Goal: Information Seeking & Learning: Learn about a topic

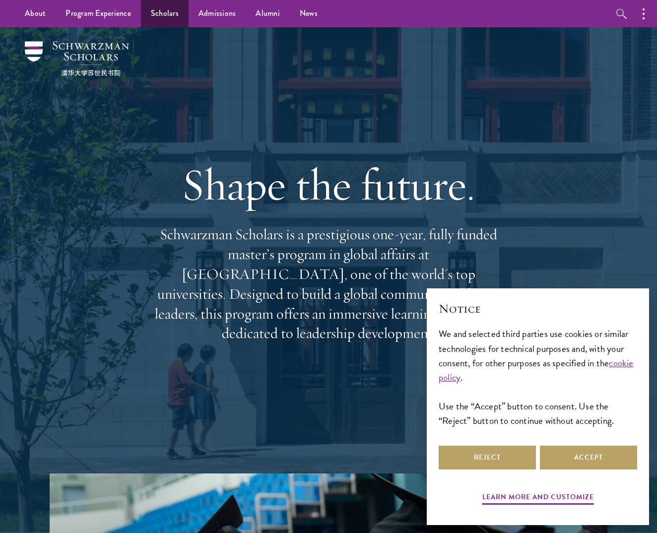
click at [169, 10] on link "Scholars" at bounding box center [165, 13] width 48 height 27
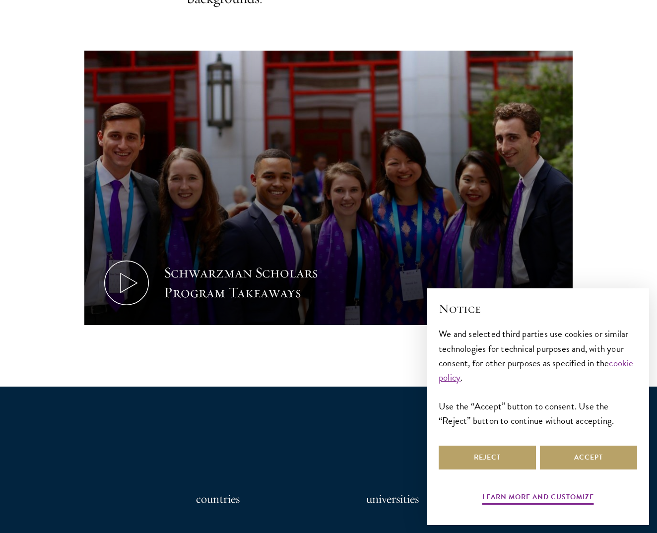
scroll to position [441, 0]
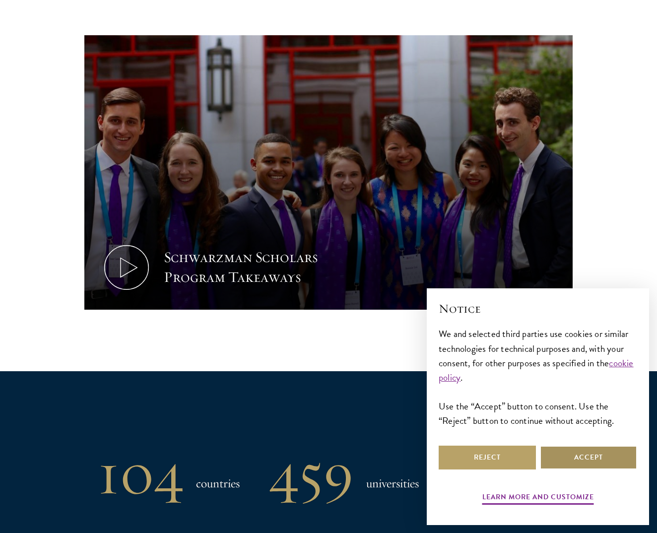
click at [551, 448] on button "Accept" at bounding box center [588, 457] width 97 height 24
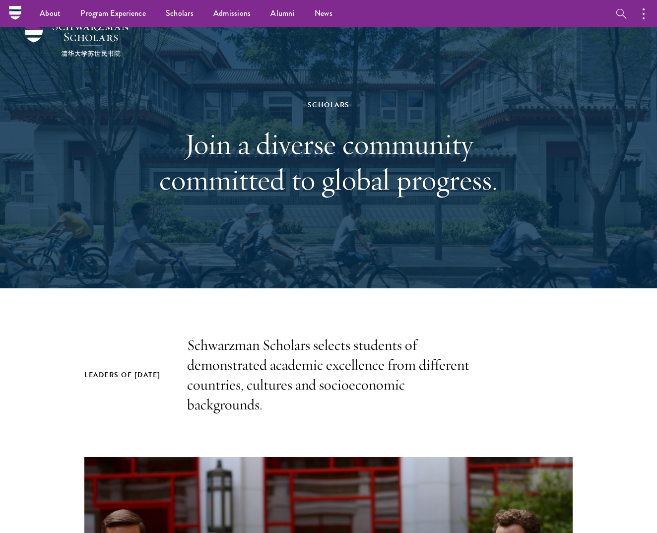
scroll to position [9, 0]
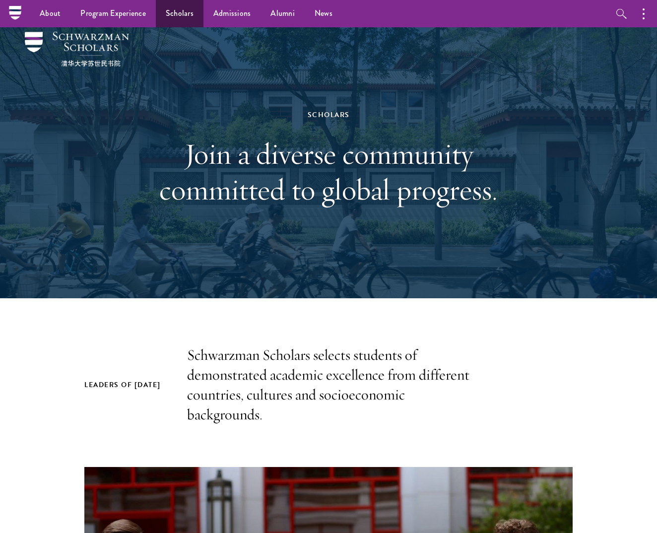
click at [187, 8] on link "Scholars" at bounding box center [180, 13] width 48 height 27
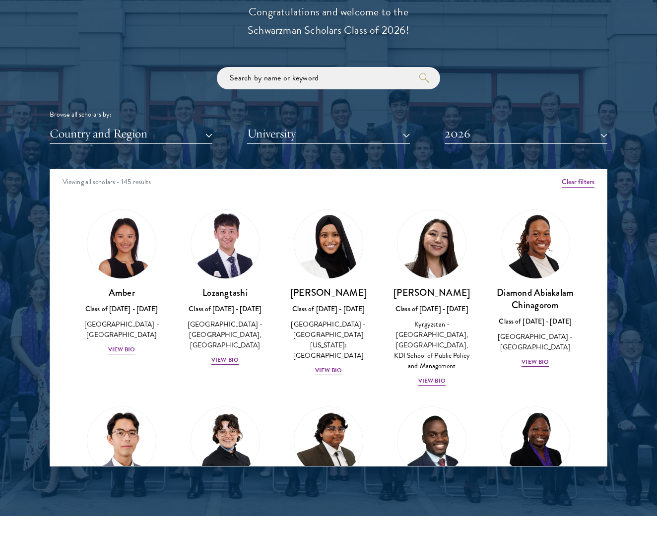
scroll to position [1126, 0]
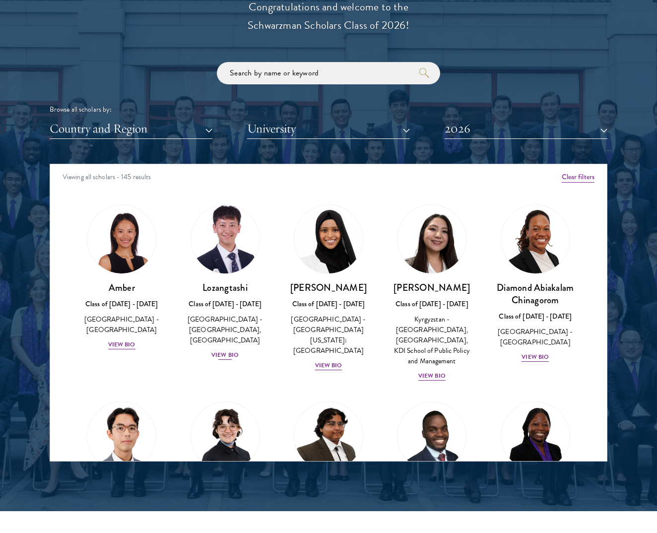
click at [230, 353] on div "View Bio" at bounding box center [224, 354] width 27 height 9
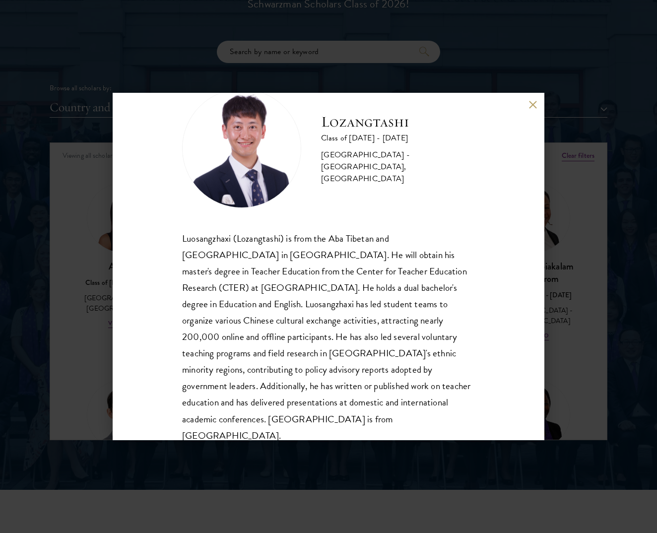
scroll to position [1150, 0]
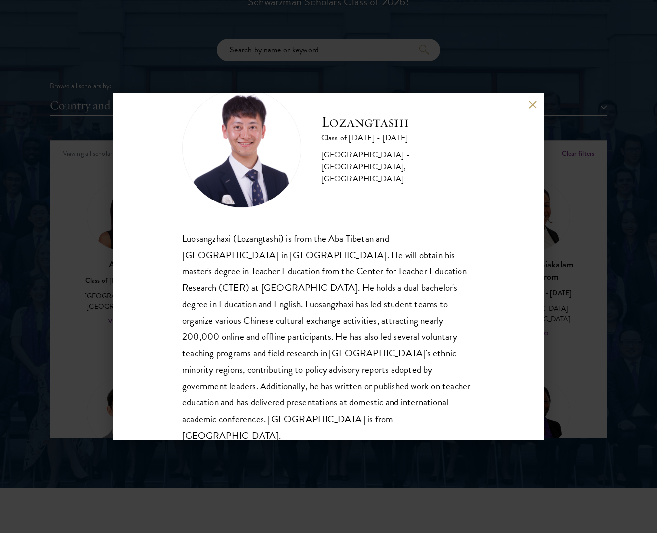
click at [533, 104] on button at bounding box center [532, 104] width 8 height 8
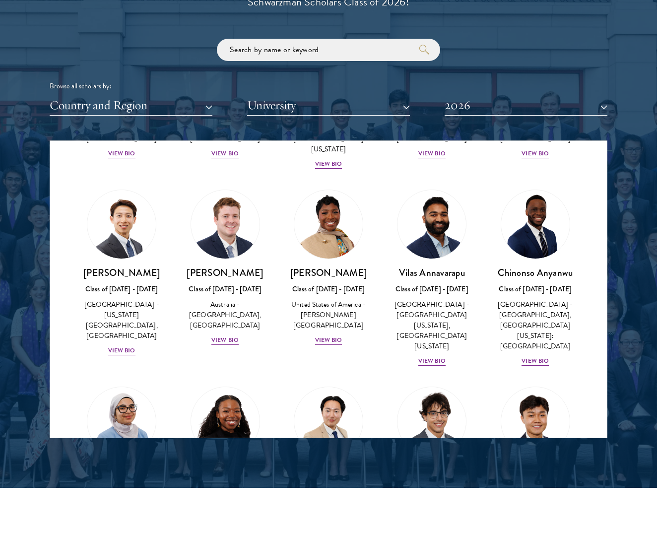
scroll to position [368, 0]
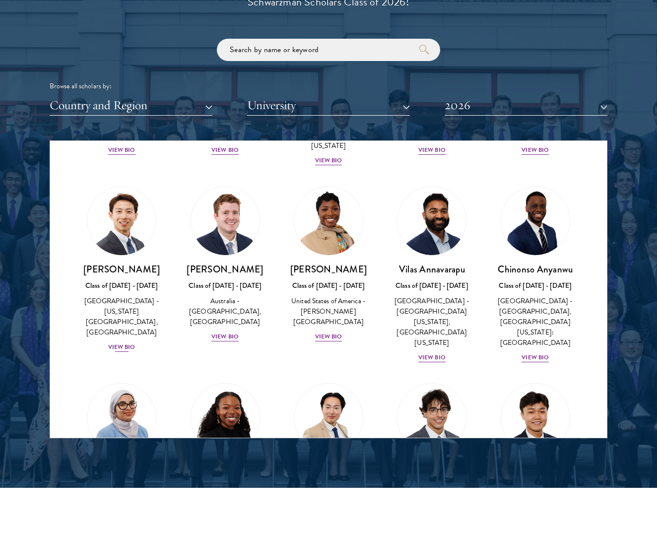
click at [117, 344] on div "View Bio" at bounding box center [121, 346] width 27 height 9
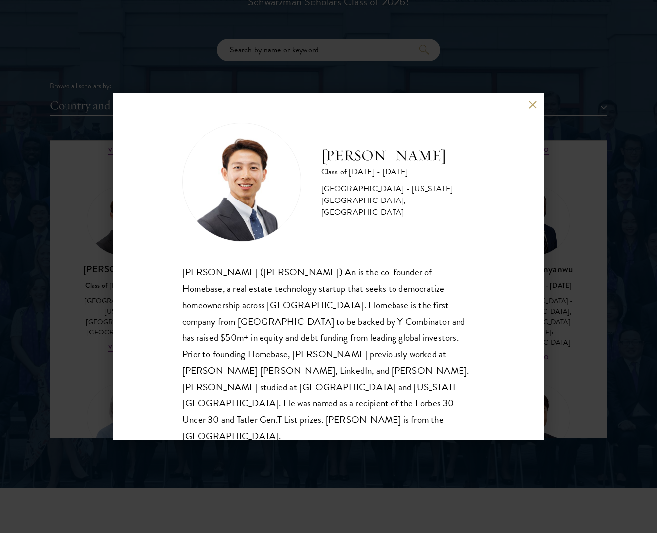
click at [92, 364] on div "[PERSON_NAME] Class of [DATE] - [DATE] [GEOGRAPHIC_DATA] - [US_STATE][GEOGRAPHI…" at bounding box center [328, 266] width 657 height 533
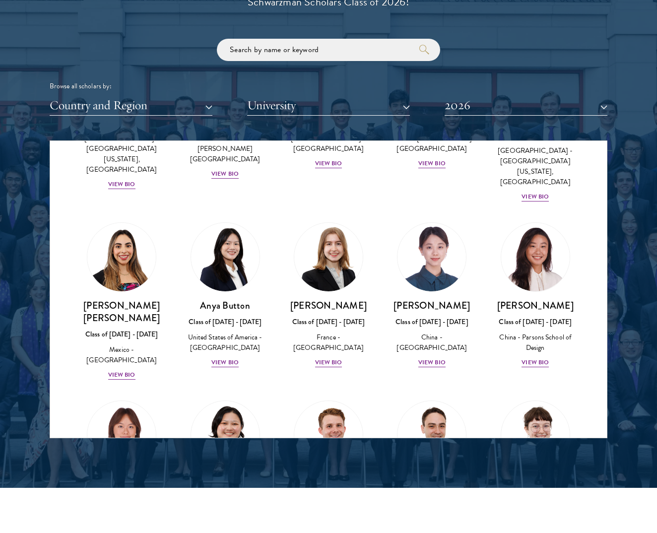
scroll to position [740, 0]
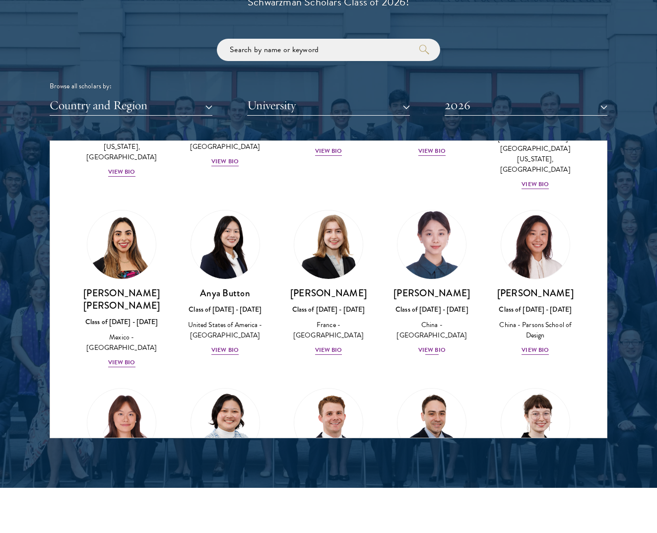
click at [430, 345] on div "View Bio" at bounding box center [431, 349] width 27 height 9
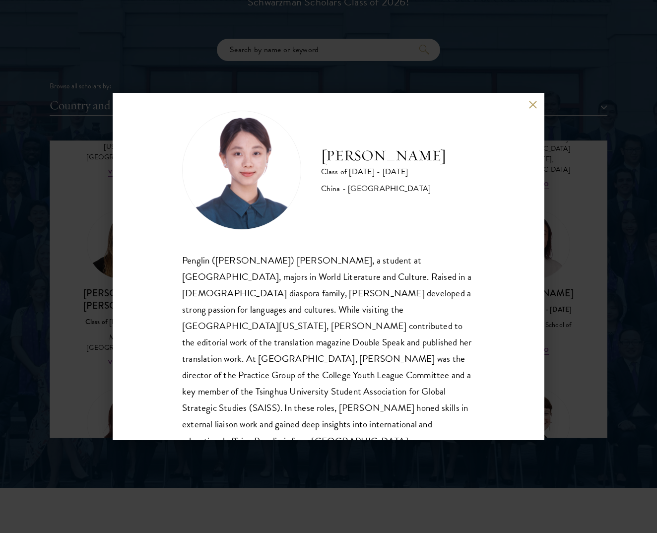
scroll to position [3, 0]
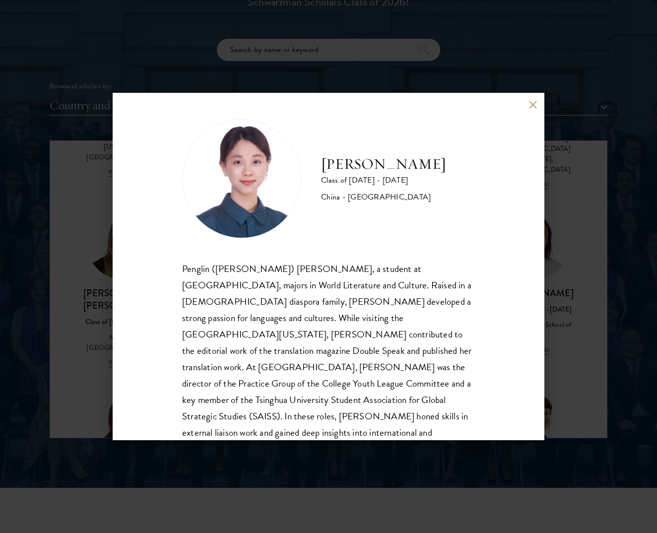
click at [534, 103] on button at bounding box center [532, 104] width 8 height 8
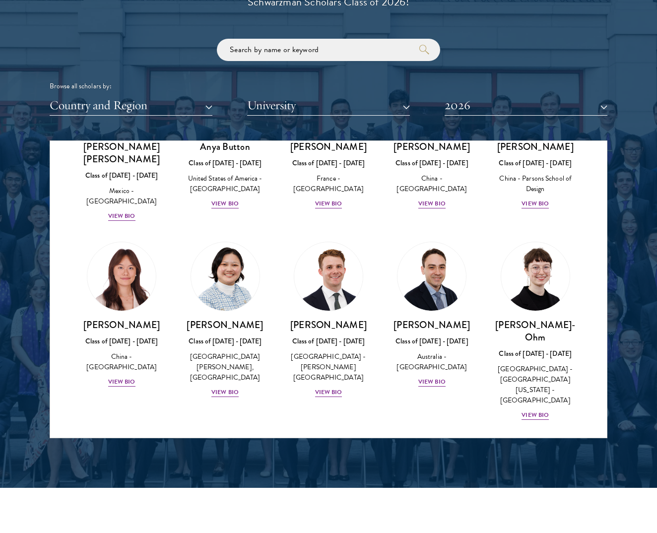
scroll to position [890, 0]
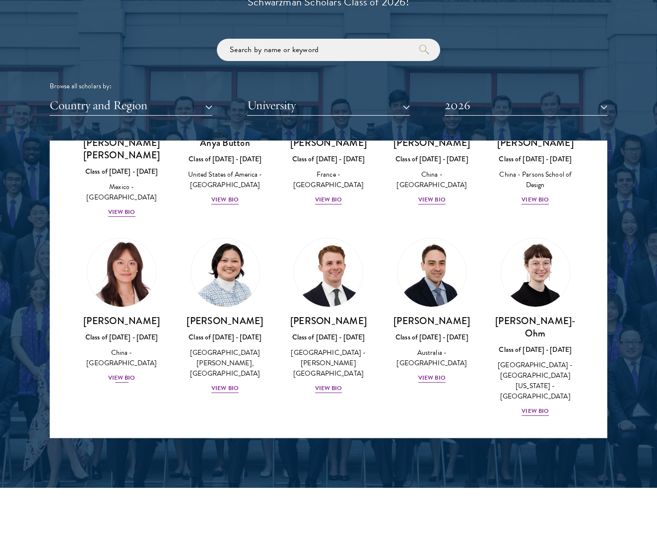
click at [112, 373] on div "View Bio" at bounding box center [121, 377] width 27 height 9
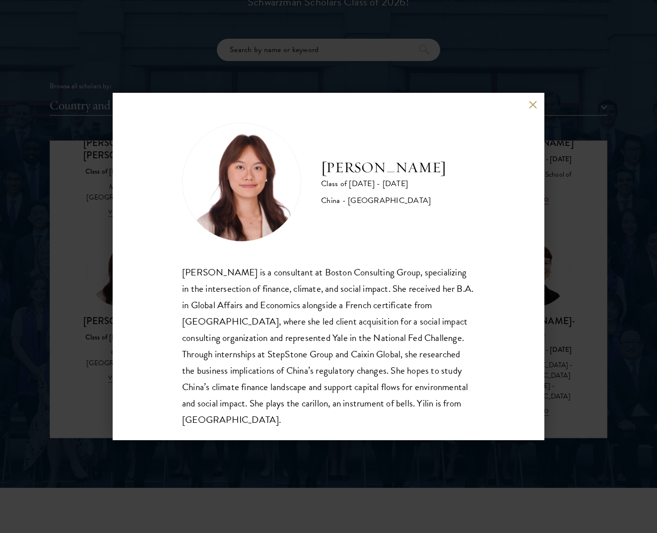
click at [529, 109] on div "[PERSON_NAME] Class of [DATE] - [DATE] [GEOGRAPHIC_DATA] - [GEOGRAPHIC_DATA] [P…" at bounding box center [329, 266] width 432 height 347
click at [530, 107] on button at bounding box center [532, 104] width 8 height 8
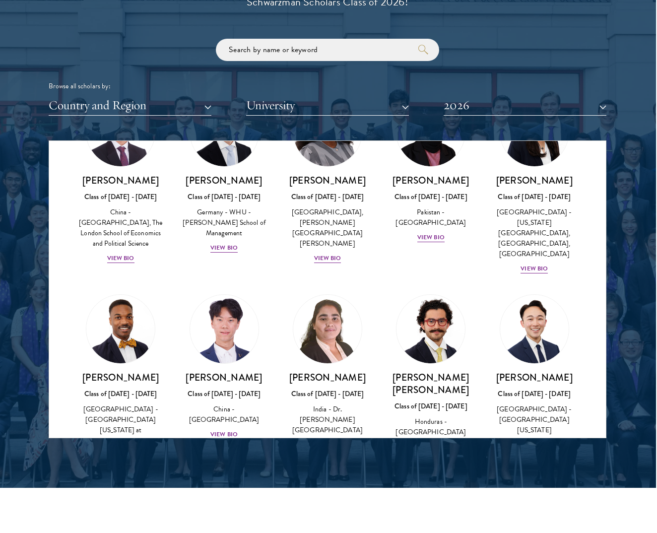
scroll to position [2036, 0]
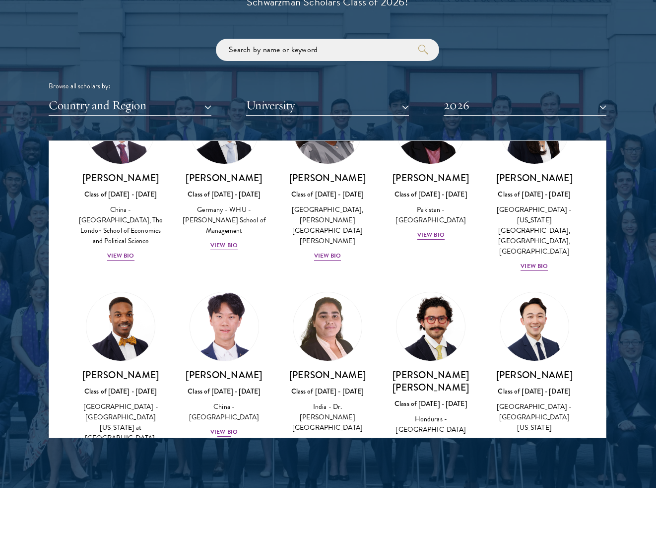
click at [229, 427] on div "View Bio" at bounding box center [223, 431] width 27 height 9
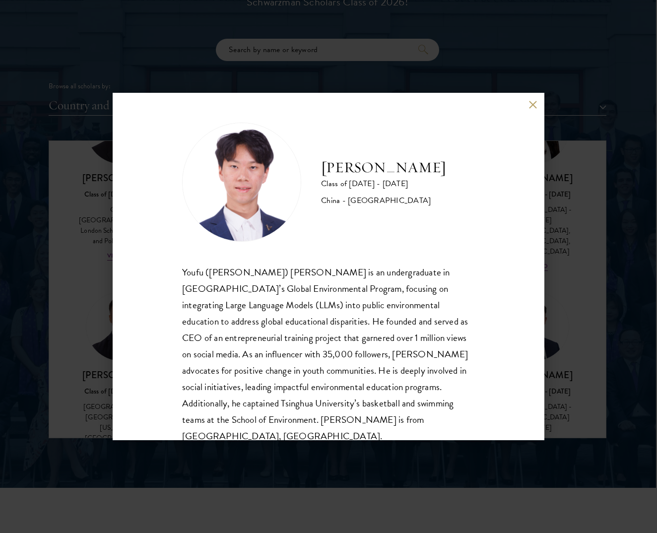
click at [538, 106] on div "[PERSON_NAME] Class of [DATE] - [DATE] [GEOGRAPHIC_DATA] - [GEOGRAPHIC_DATA] [P…" at bounding box center [329, 266] width 432 height 347
click at [529, 108] on button at bounding box center [532, 104] width 8 height 8
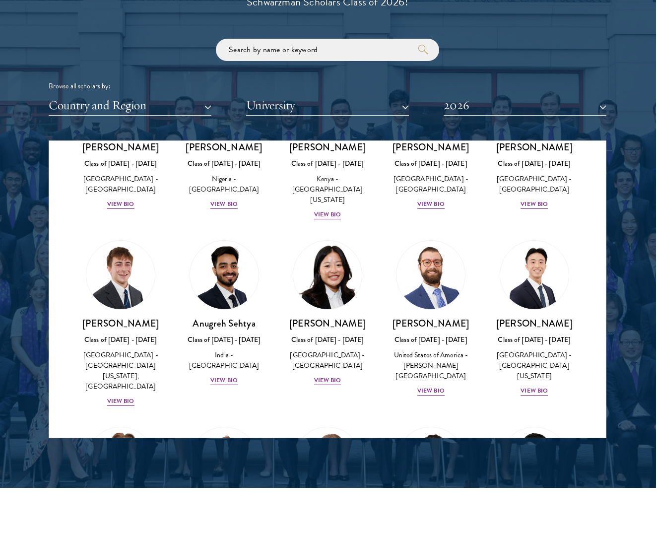
scroll to position [4116, 0]
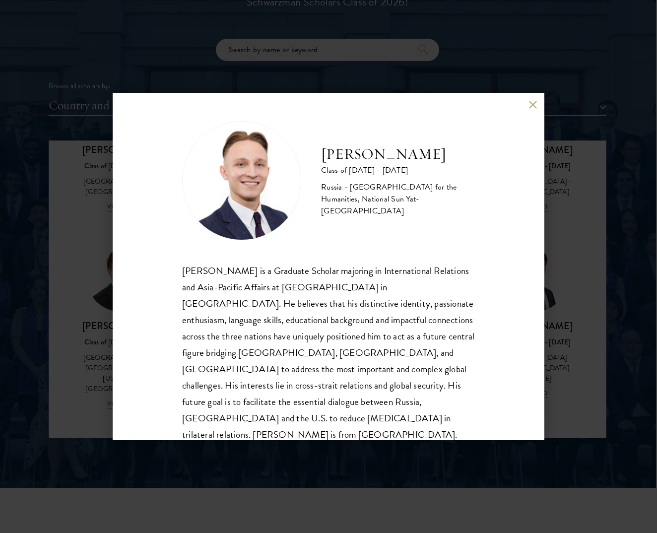
scroll to position [1, 0]
click at [527, 103] on div "[PERSON_NAME] Class of [DATE] - [DATE] [GEOGRAPHIC_DATA] - [GEOGRAPHIC_DATA] fo…" at bounding box center [329, 266] width 432 height 347
click at [534, 104] on button at bounding box center [532, 104] width 8 height 8
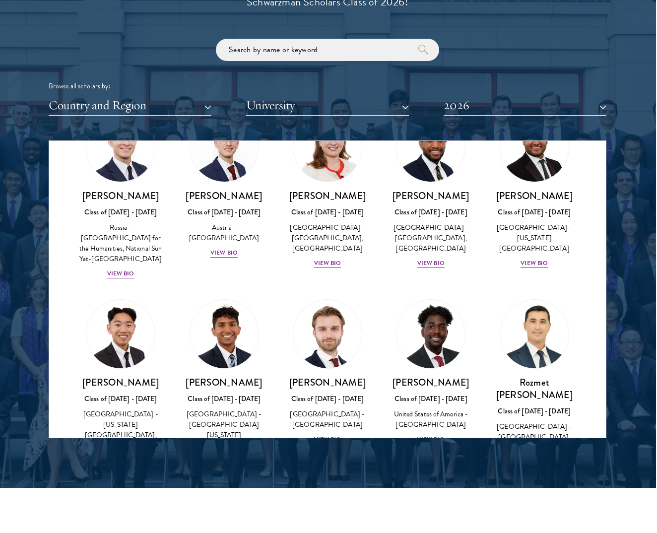
scroll to position [4437, 0]
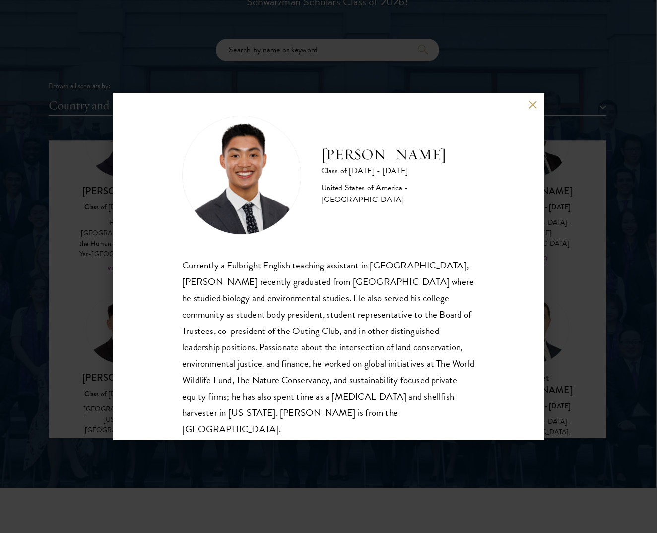
scroll to position [15, 0]
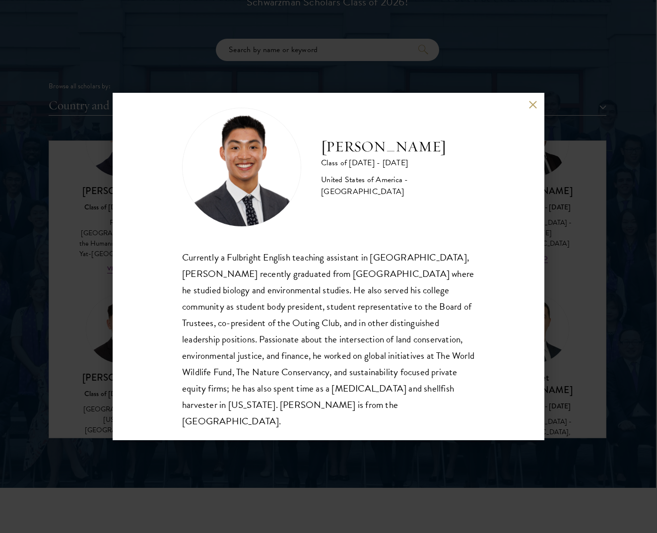
click at [530, 107] on button at bounding box center [532, 104] width 8 height 8
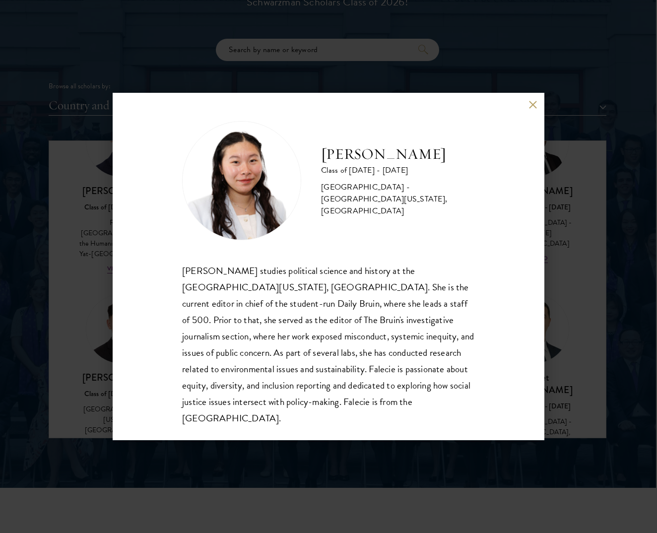
scroll to position [1, 0]
click at [535, 104] on button at bounding box center [532, 104] width 8 height 8
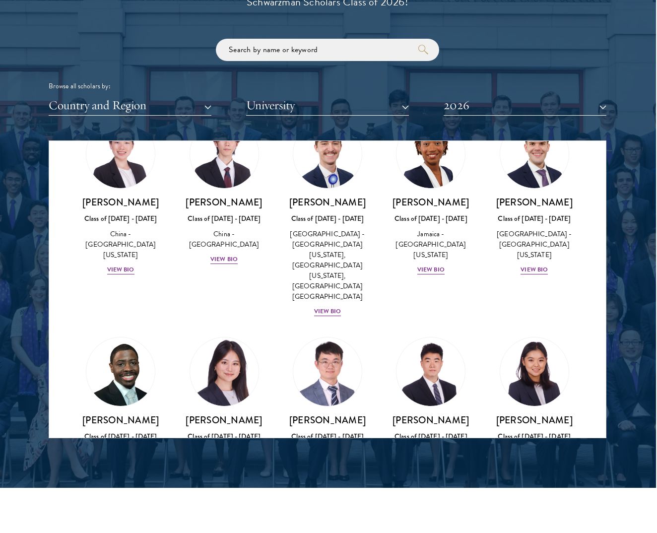
scroll to position [4997, 0]
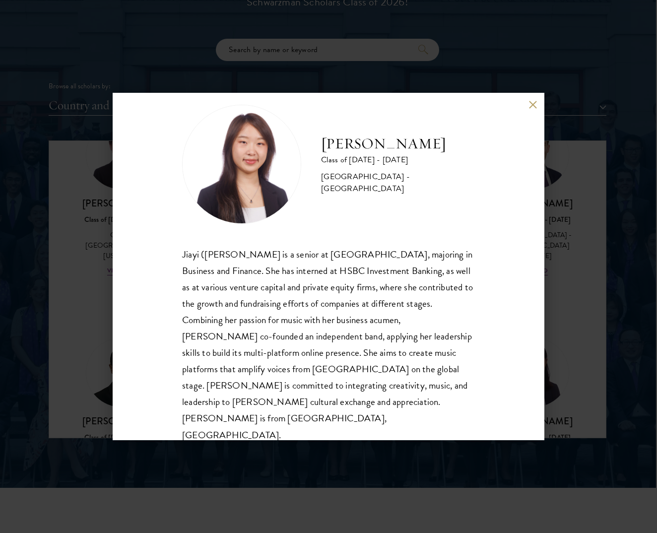
scroll to position [17, 0]
click at [531, 105] on button at bounding box center [532, 104] width 8 height 8
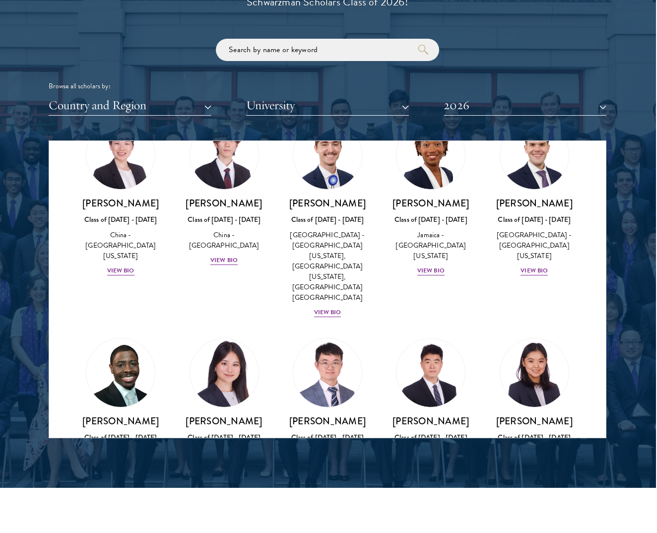
click at [564, 95] on button "2026" at bounding box center [524, 105] width 163 height 20
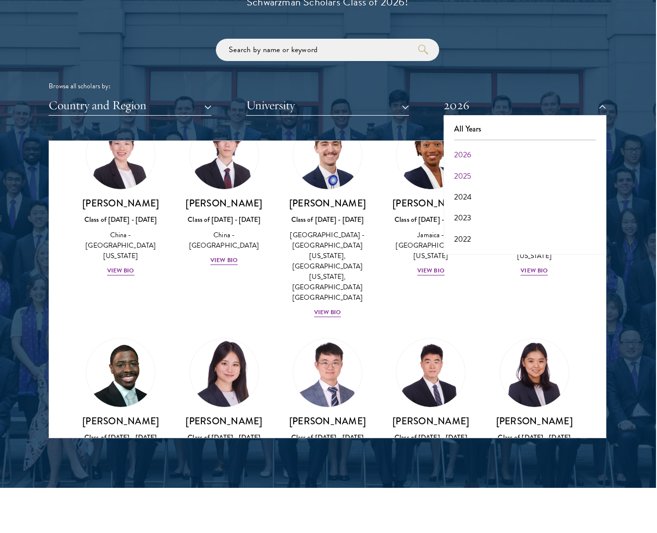
click at [465, 166] on button "2025" at bounding box center [524, 176] width 157 height 21
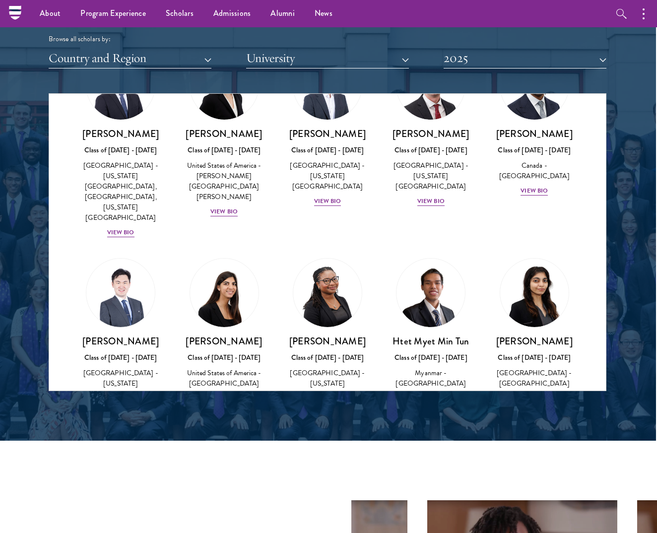
scroll to position [2699, 0]
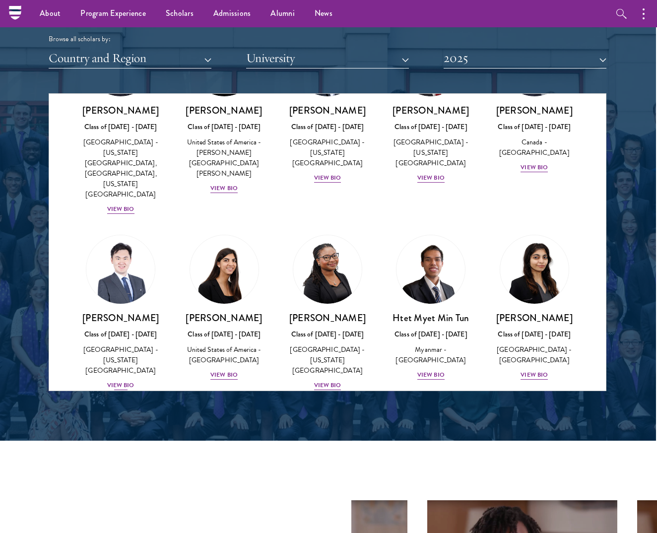
click at [131, 380] on div "View Bio" at bounding box center [120, 384] width 27 height 9
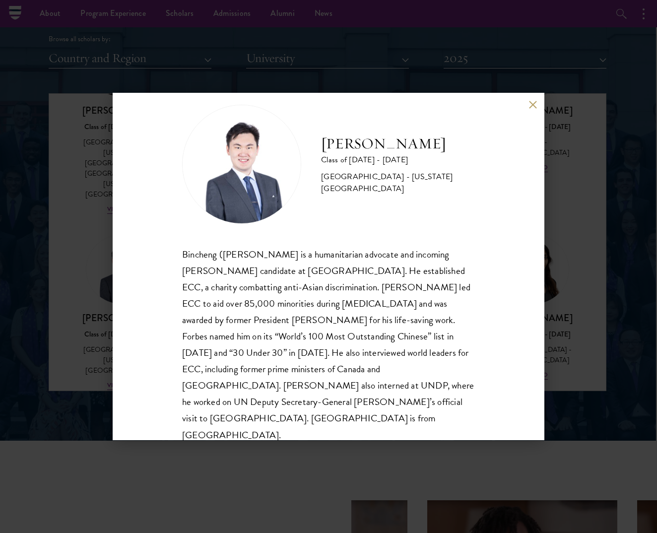
scroll to position [17, 0]
click at [533, 105] on button at bounding box center [532, 104] width 8 height 8
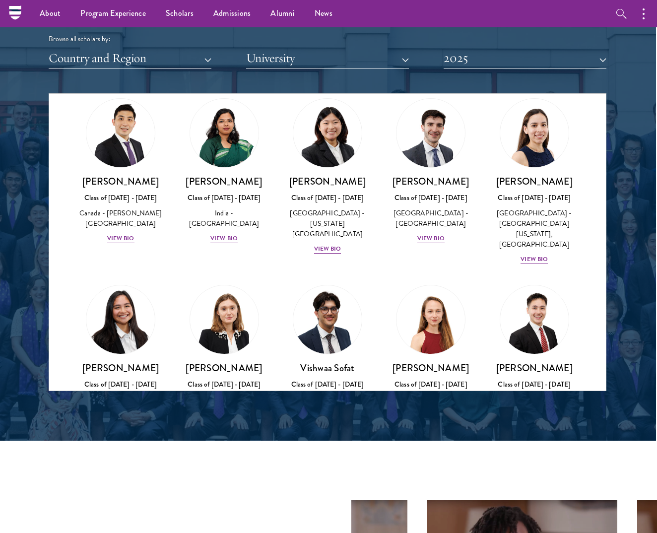
scroll to position [3775, 0]
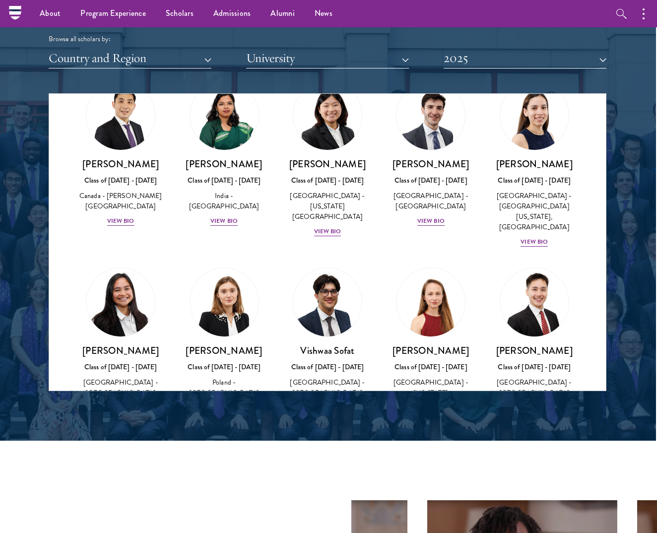
click at [544, 403] on div "View Bio" at bounding box center [533, 407] width 27 height 9
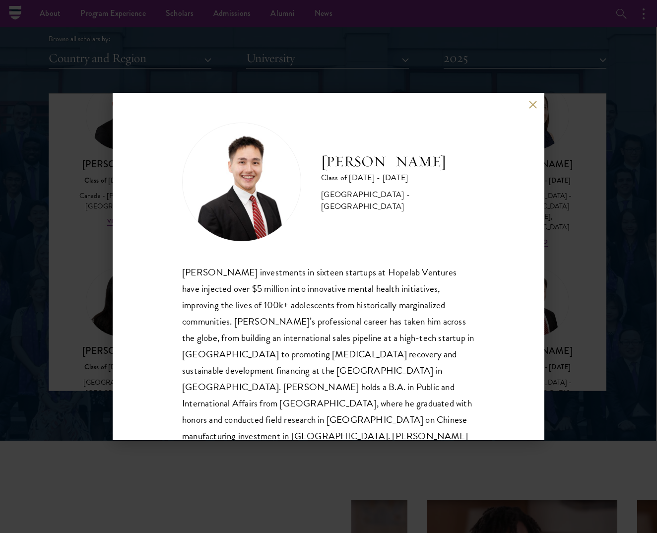
click at [562, 168] on div "[PERSON_NAME] Class of [DATE] - [DATE] [GEOGRAPHIC_DATA] - [GEOGRAPHIC_DATA] [P…" at bounding box center [328, 266] width 657 height 533
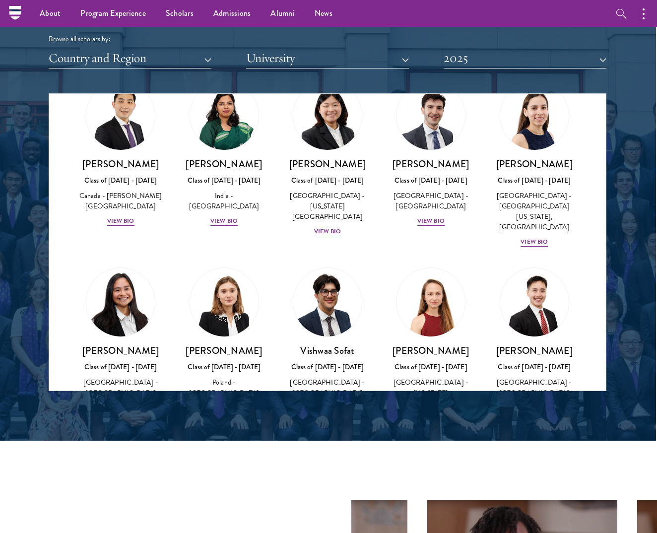
click at [550, 56] on button "2025" at bounding box center [524, 58] width 163 height 20
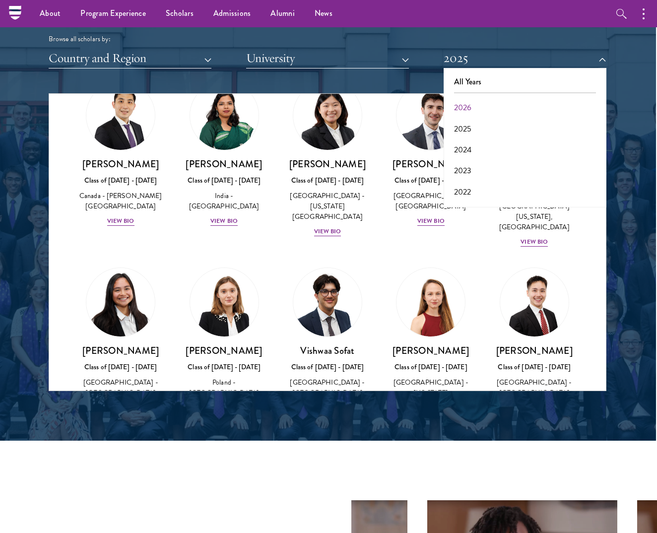
click at [489, 106] on button "2026" at bounding box center [524, 107] width 157 height 21
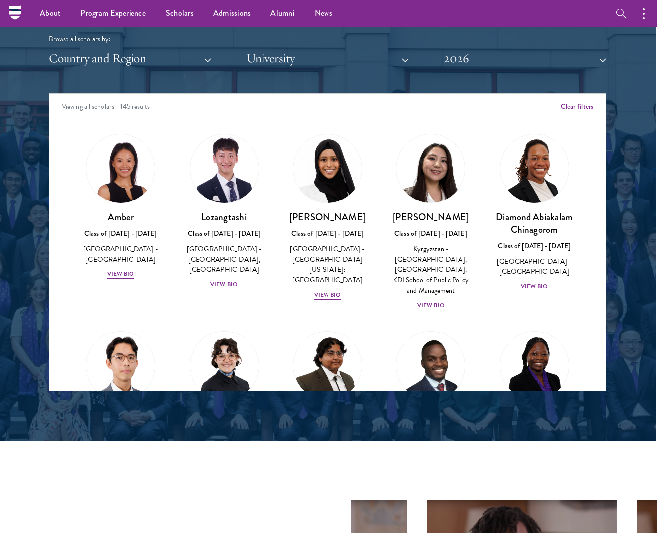
click at [503, 60] on button "2026" at bounding box center [524, 58] width 163 height 20
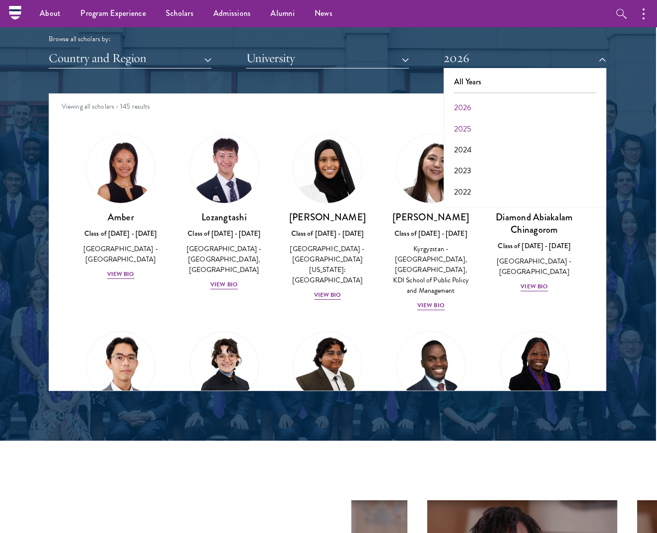
click at [479, 121] on button "2025" at bounding box center [524, 129] width 157 height 21
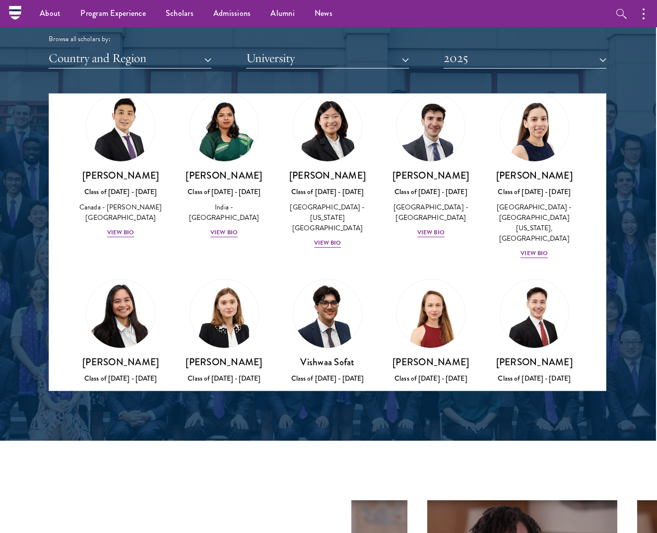
scroll to position [3764, 0]
click at [536, 414] on div "View Bio" at bounding box center [533, 418] width 27 height 9
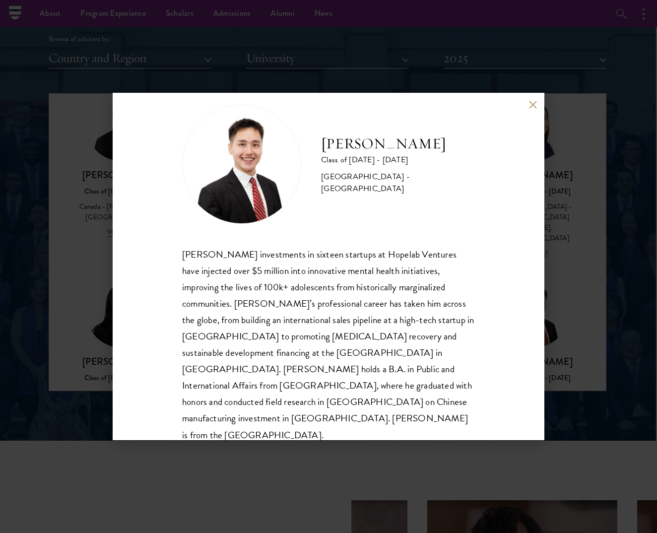
scroll to position [17, 0]
click at [536, 103] on button at bounding box center [532, 104] width 8 height 8
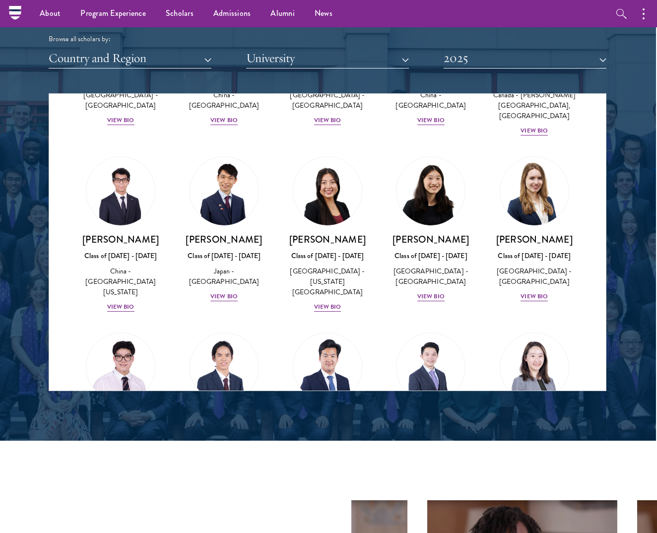
scroll to position [4802, 0]
click at [563, 58] on button "2025" at bounding box center [524, 58] width 163 height 20
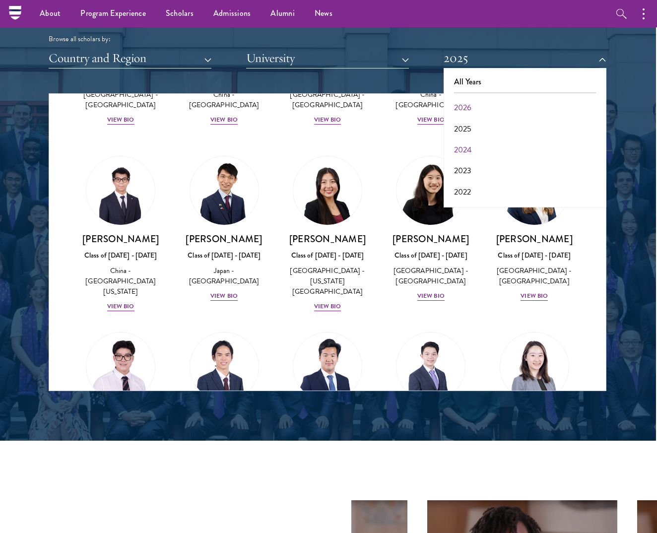
click at [497, 145] on button "2024" at bounding box center [524, 149] width 157 height 21
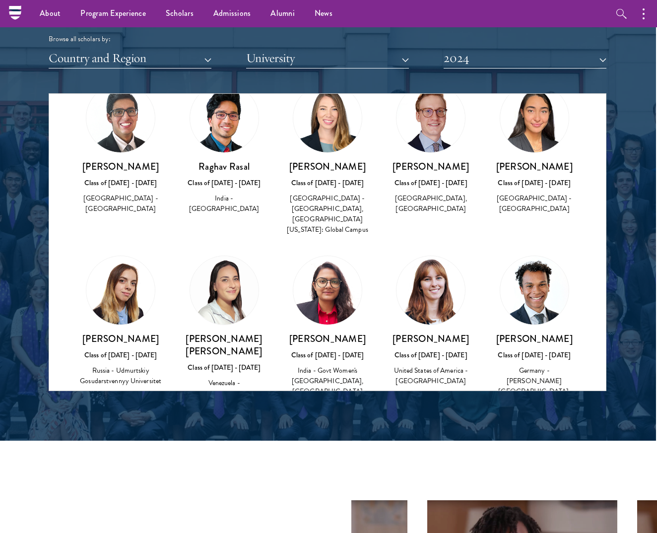
scroll to position [3485, 0]
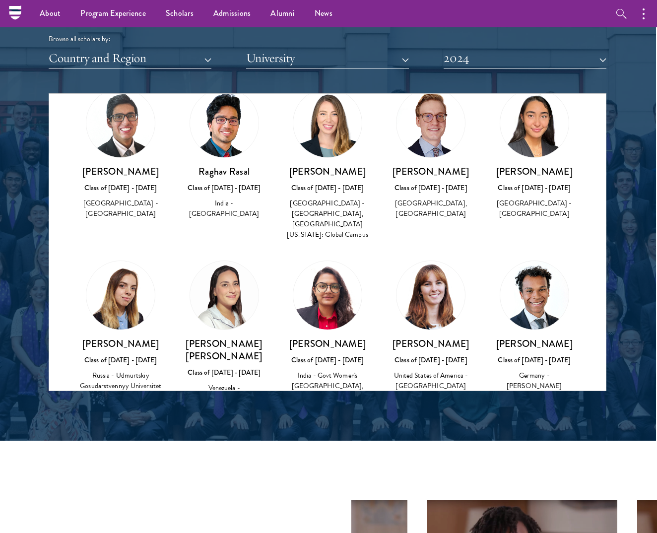
click at [336, 520] on h3 "[PERSON_NAME]" at bounding box center [327, 526] width 83 height 12
click at [327, 443] on img at bounding box center [327, 477] width 68 height 68
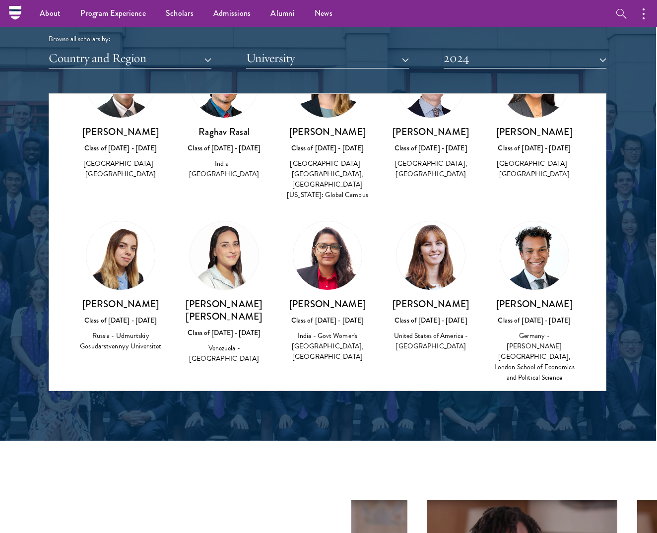
scroll to position [3526, 0]
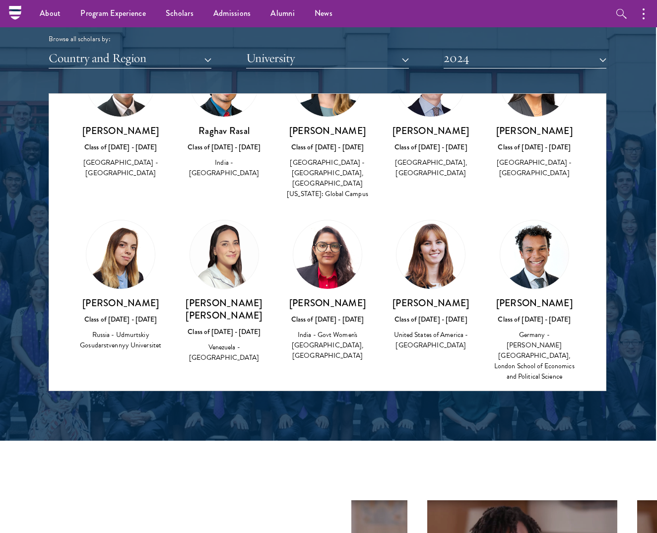
click at [325, 512] on div "[GEOGRAPHIC_DATA] - [US_STATE][GEOGRAPHIC_DATA]" at bounding box center [327, 527] width 83 height 31
drag, startPoint x: 323, startPoint y: 296, endPoint x: 295, endPoint y: 296, distance: 28.8
click at [295, 479] on h3 "[PERSON_NAME]" at bounding box center [327, 485] width 83 height 12
click at [297, 479] on h3 "[PERSON_NAME]" at bounding box center [327, 485] width 83 height 12
drag, startPoint x: 326, startPoint y: 296, endPoint x: 363, endPoint y: 297, distance: 36.2
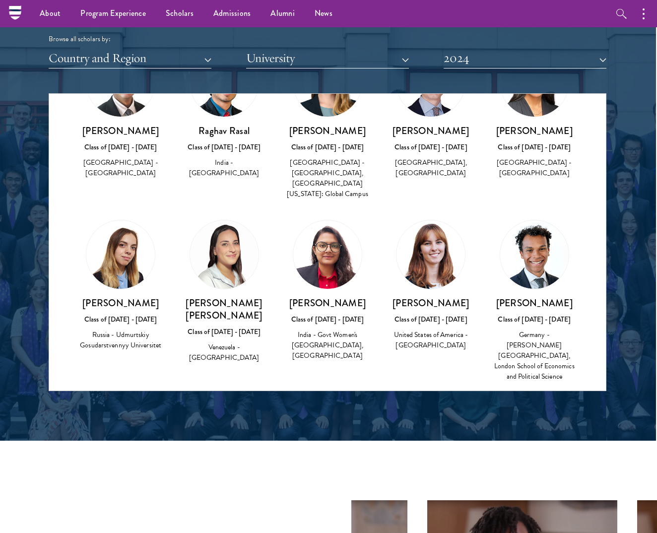
click at [363, 479] on h3 "[PERSON_NAME]" at bounding box center [327, 485] width 83 height 12
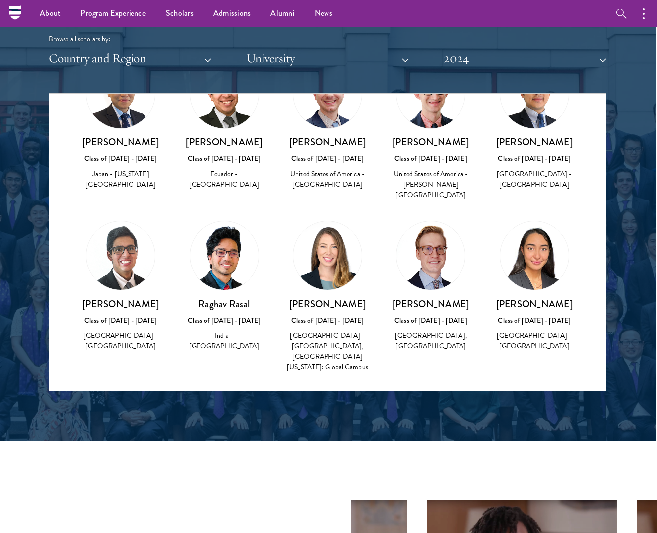
scroll to position [3331, 0]
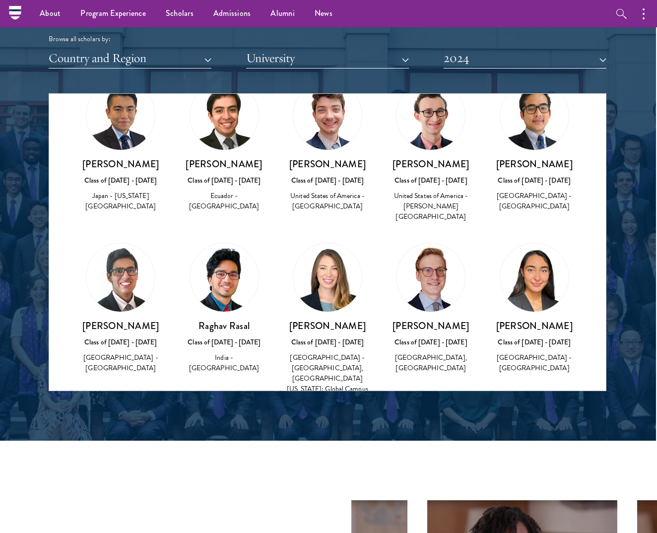
click at [329, 509] on div "Class of [DATE] - [DATE]" at bounding box center [327, 514] width 83 height 10
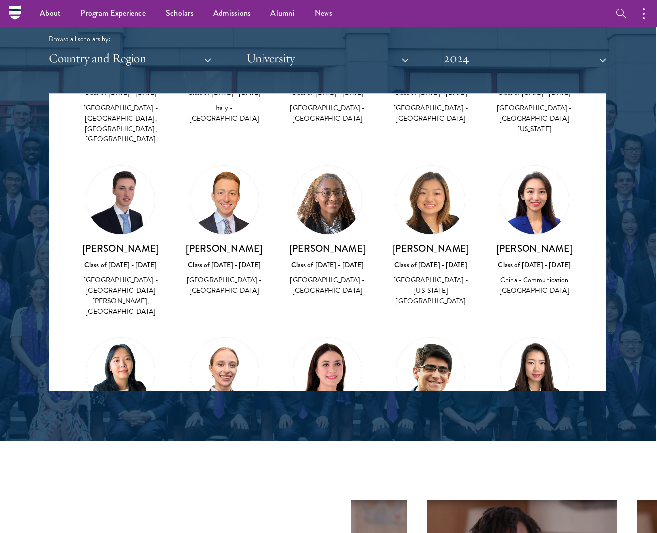
scroll to position [1509, 0]
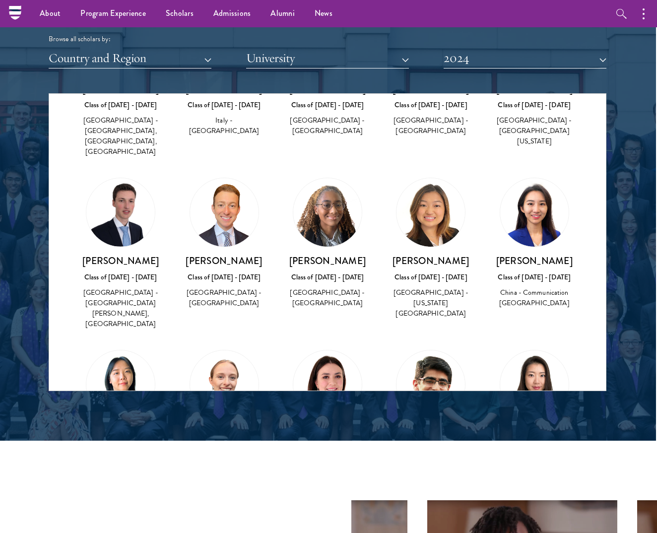
click at [116, 427] on h3 "[PERSON_NAME]" at bounding box center [120, 433] width 83 height 12
click at [125, 350] on img at bounding box center [120, 384] width 68 height 68
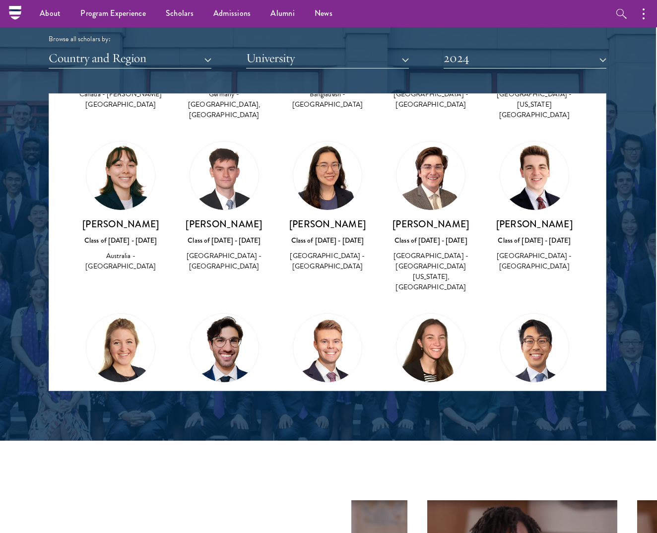
scroll to position [1193, 0]
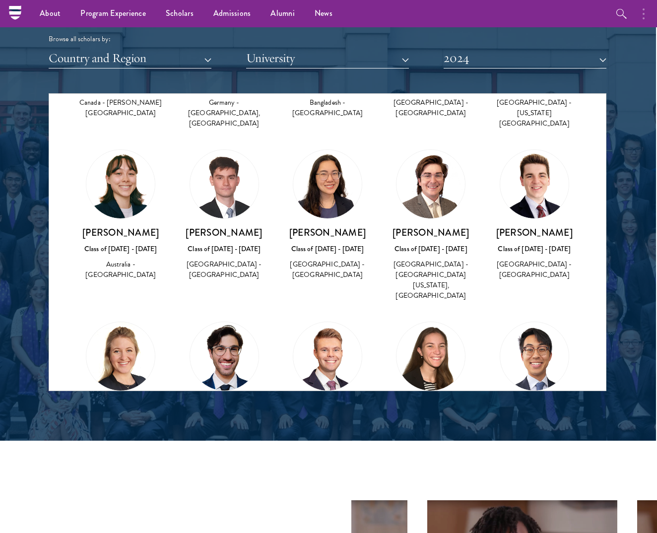
click at [640, 15] on button "button" at bounding box center [646, 13] width 22 height 27
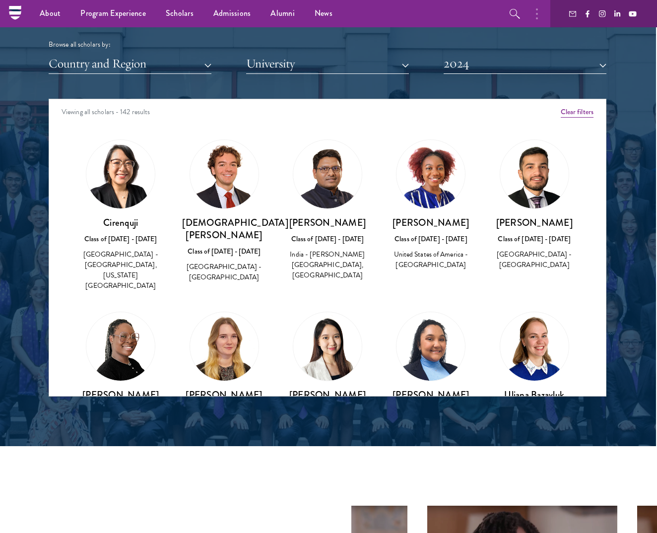
scroll to position [1190, 1]
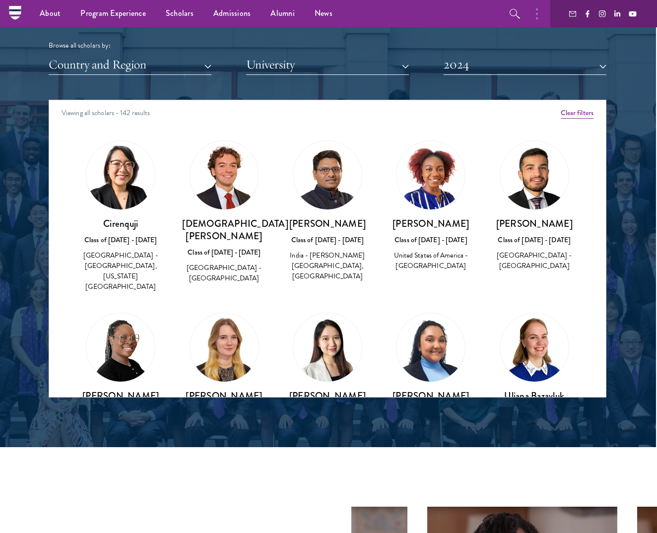
click at [546, 76] on div "Scholar Directory Congratulations and welcome to the Schwarzman Scholars Class …" at bounding box center [328, 145] width 558 height 504
click at [543, 60] on button "2024" at bounding box center [524, 65] width 163 height 20
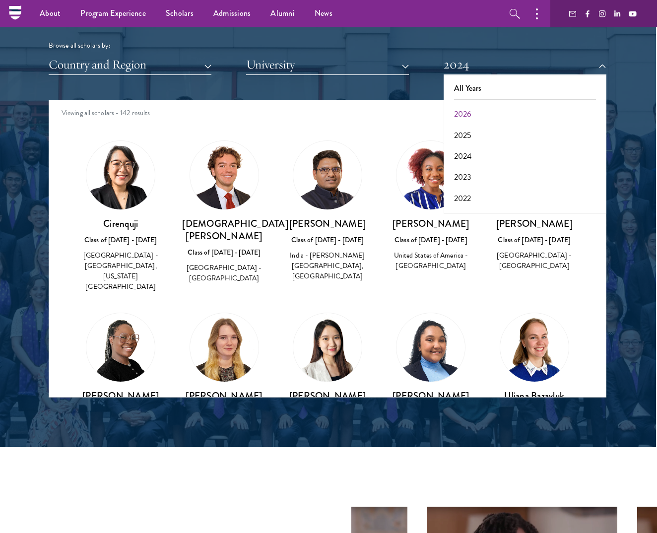
click at [466, 116] on button "2026" at bounding box center [524, 114] width 157 height 21
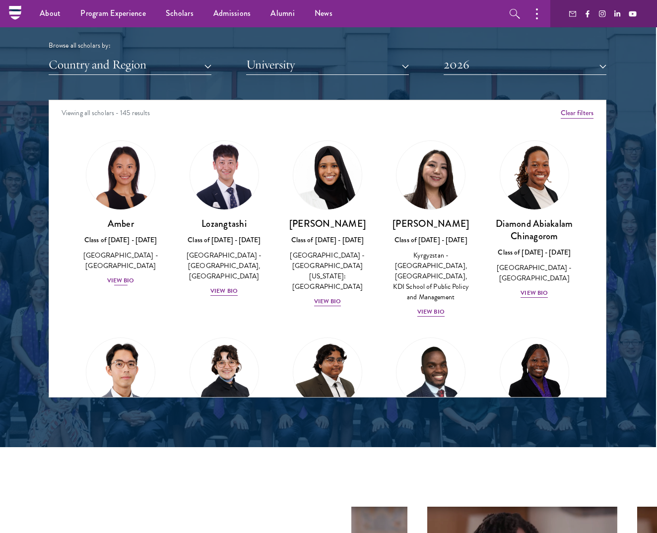
click at [114, 276] on div "View Bio" at bounding box center [120, 280] width 27 height 9
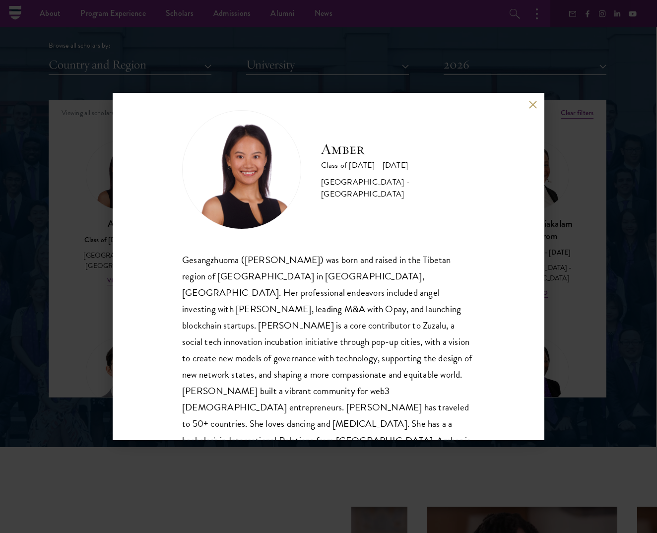
scroll to position [15, 0]
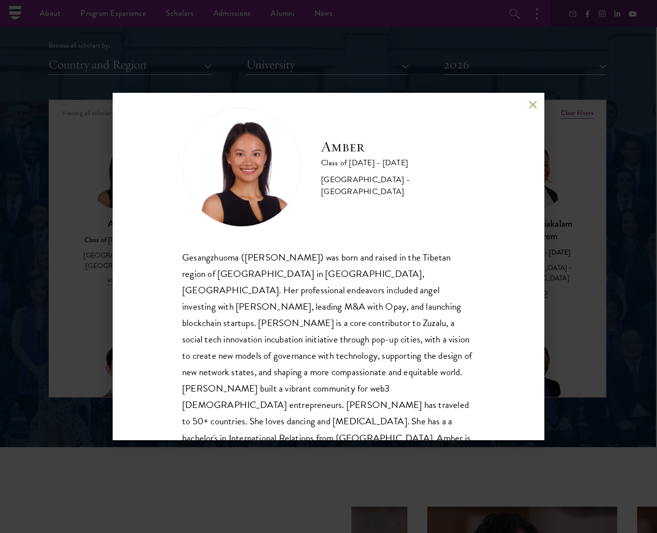
click at [534, 105] on button at bounding box center [532, 104] width 8 height 8
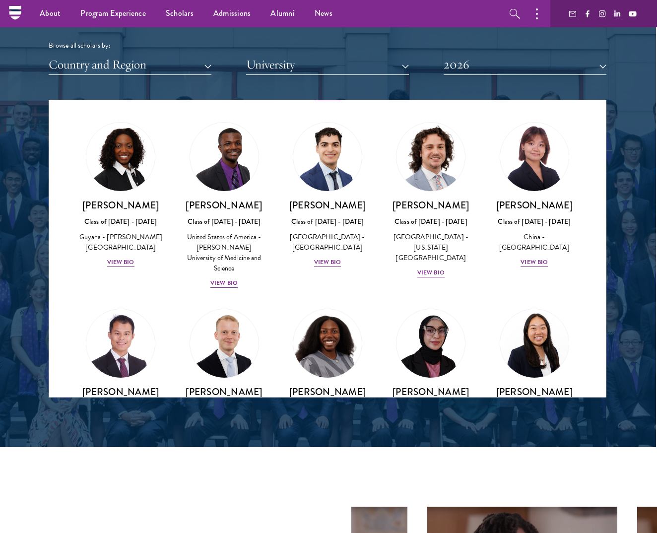
scroll to position [1785, 0]
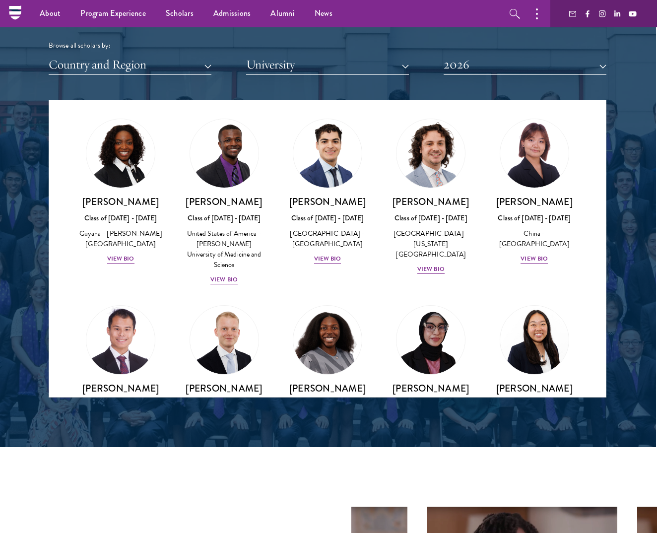
click at [121, 461] on div "View Bio" at bounding box center [120, 465] width 27 height 9
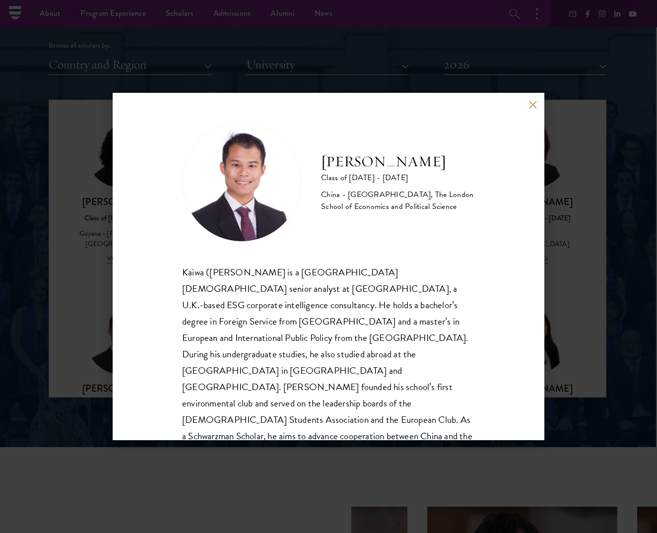
click at [534, 105] on button at bounding box center [532, 104] width 8 height 8
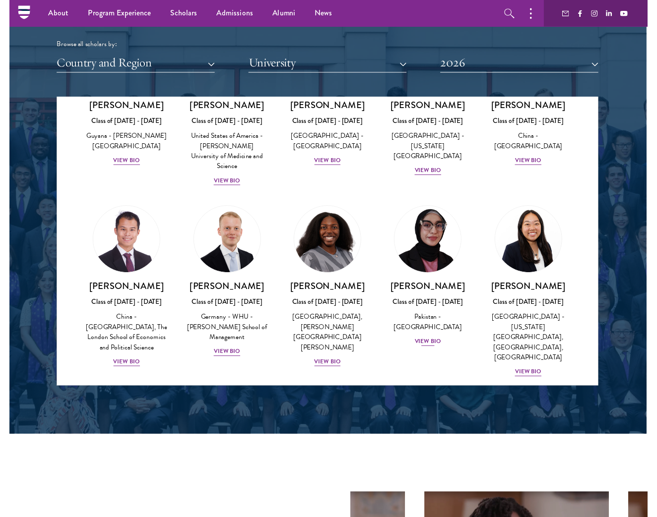
scroll to position [1880, 0]
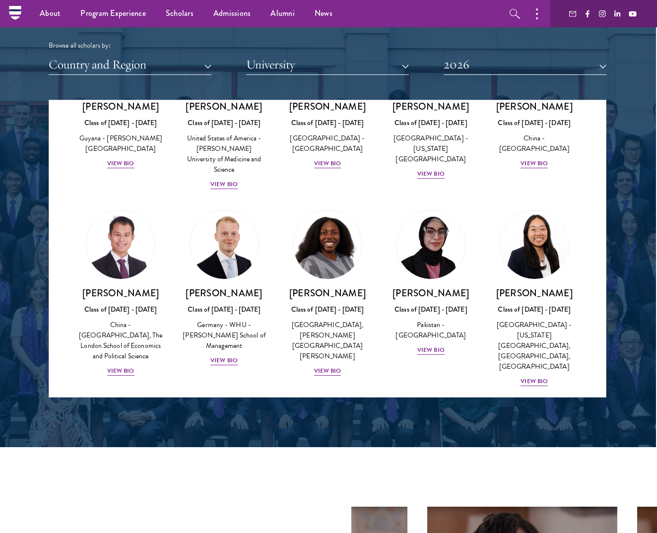
click at [477, 68] on button "2026" at bounding box center [524, 65] width 163 height 20
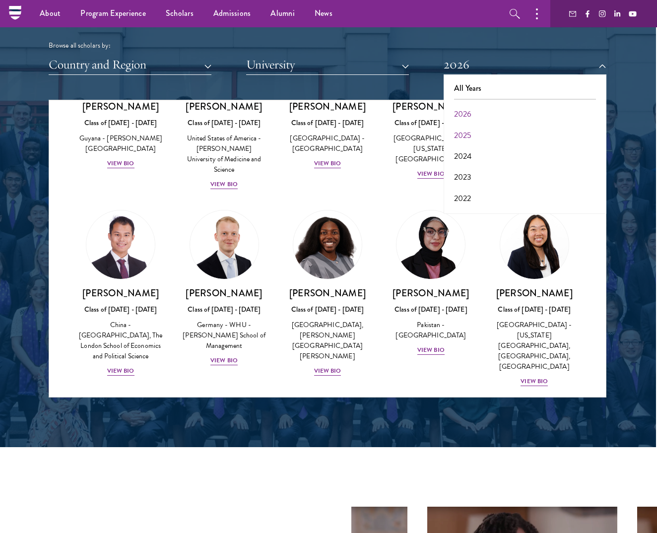
click at [467, 125] on button "2025" at bounding box center [524, 135] width 157 height 21
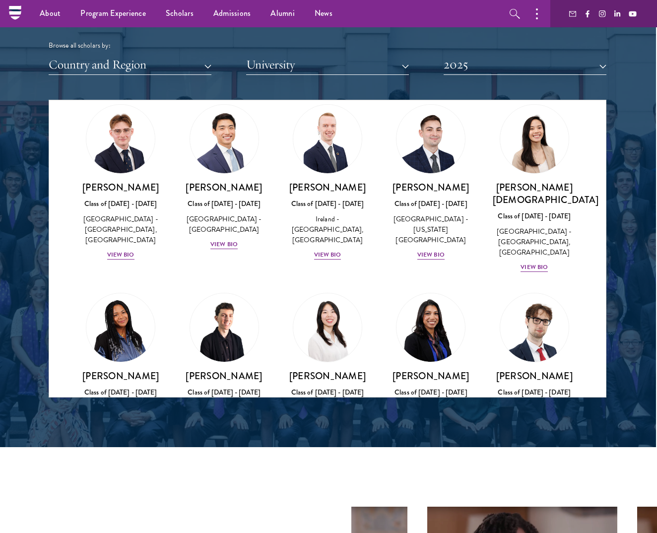
click at [527, 64] on button "2025" at bounding box center [524, 65] width 163 height 20
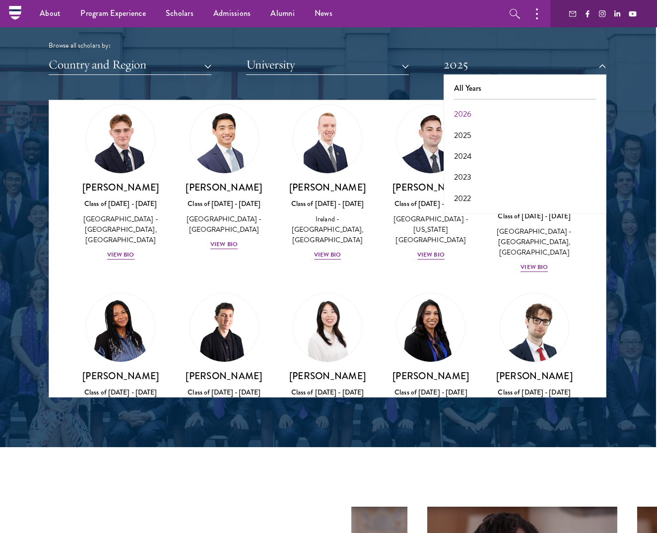
click at [380, 283] on div "[PERSON_NAME] Class of [DATE] - [DATE] [GEOGRAPHIC_DATA] - [GEOGRAPHIC_DATA][PE…" at bounding box center [430, 376] width 103 height 186
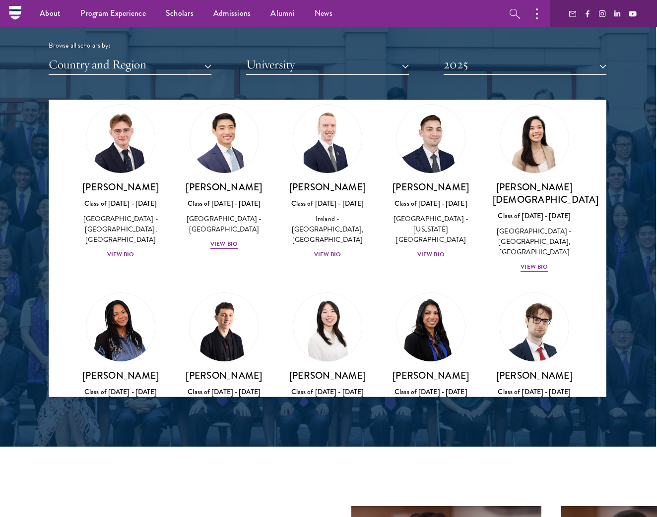
scroll to position [2098, 0]
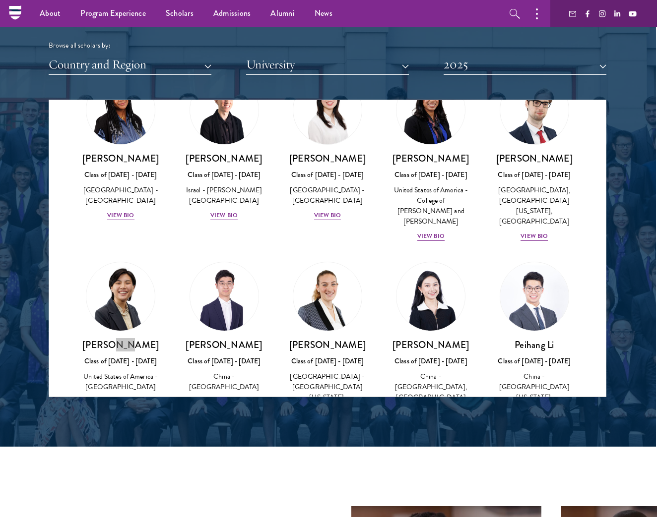
click at [147, 311] on div "[PERSON_NAME] Class of [DATE] - [DATE] [GEOGRAPHIC_DATA] - [GEOGRAPHIC_DATA] Vi…" at bounding box center [120, 335] width 103 height 166
click at [469, 65] on button "2025" at bounding box center [524, 65] width 163 height 20
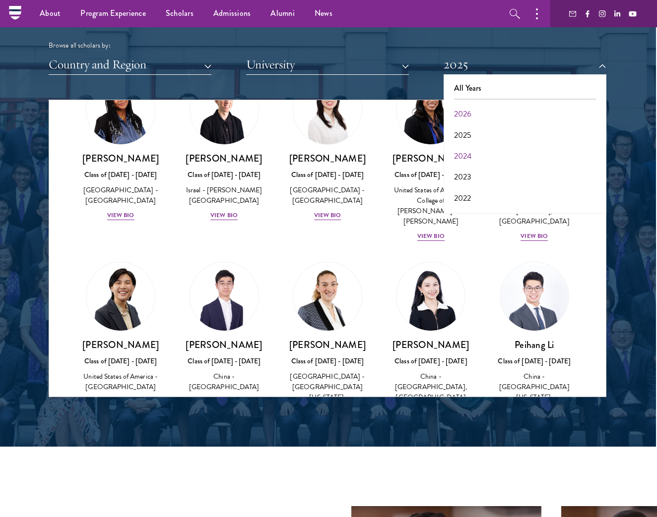
click at [471, 152] on button "2024" at bounding box center [524, 156] width 157 height 21
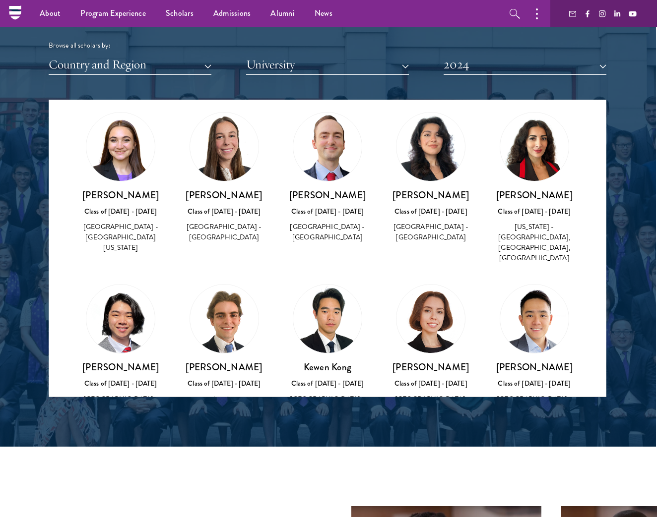
click at [539, 63] on button "2024" at bounding box center [524, 65] width 163 height 20
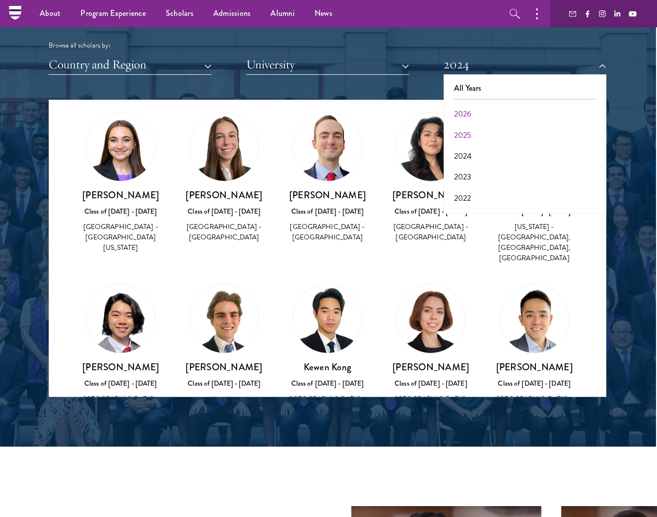
click at [473, 130] on button "2025" at bounding box center [524, 135] width 157 height 21
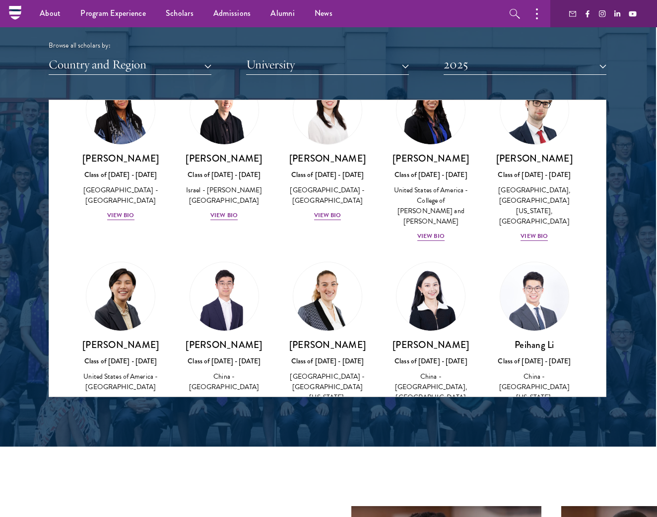
click at [386, 297] on div "[PERSON_NAME] Class of [DATE] - [DATE] [GEOGRAPHIC_DATA] - [GEOGRAPHIC_DATA], […" at bounding box center [430, 340] width 103 height 176
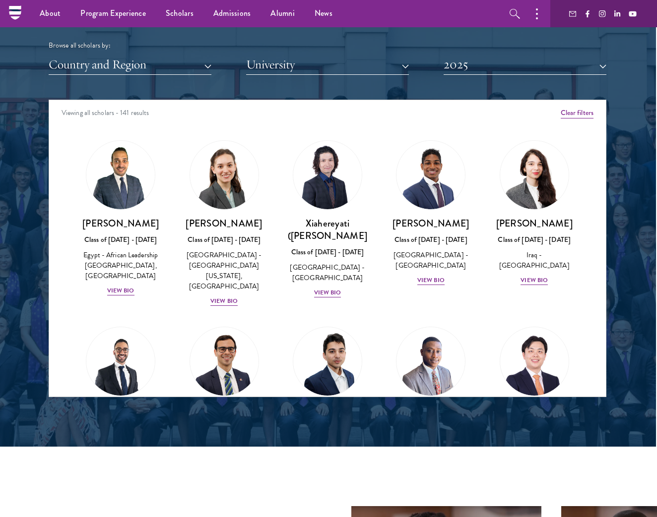
click at [492, 66] on button "2025" at bounding box center [524, 65] width 163 height 20
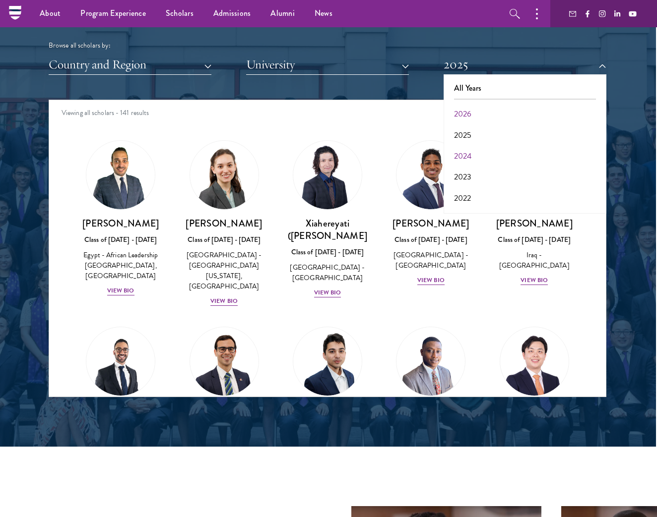
click at [471, 150] on button "2024" at bounding box center [524, 156] width 157 height 21
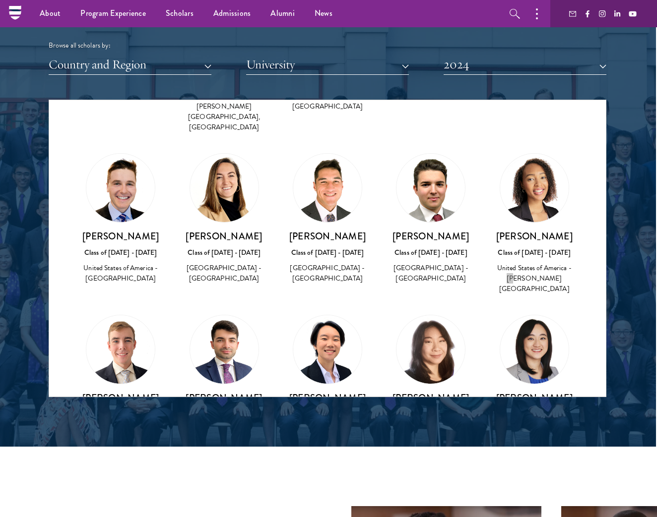
scroll to position [613, 0]
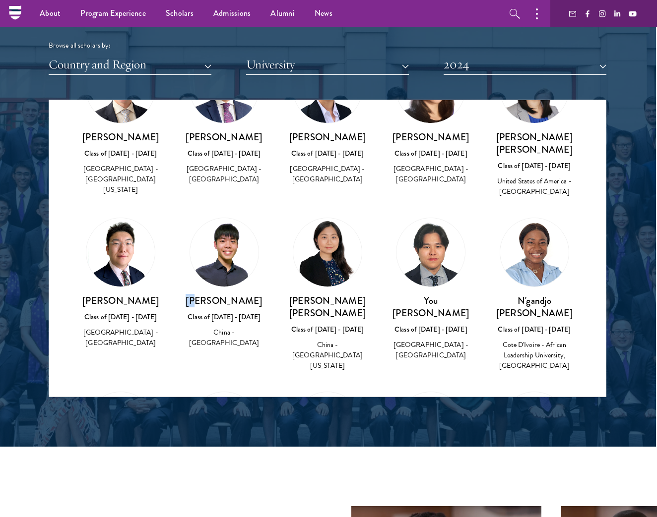
click at [485, 42] on div "Browse all scholars by:" at bounding box center [328, 45] width 558 height 10
click at [481, 68] on button "2024" at bounding box center [524, 65] width 163 height 20
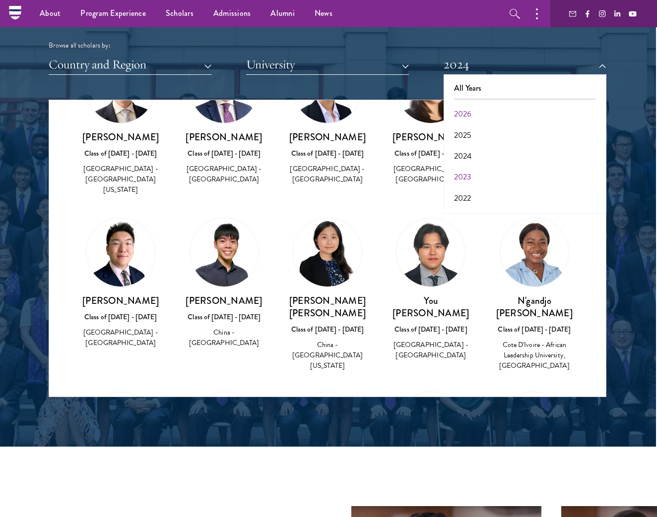
click at [471, 169] on button "2023" at bounding box center [524, 177] width 157 height 21
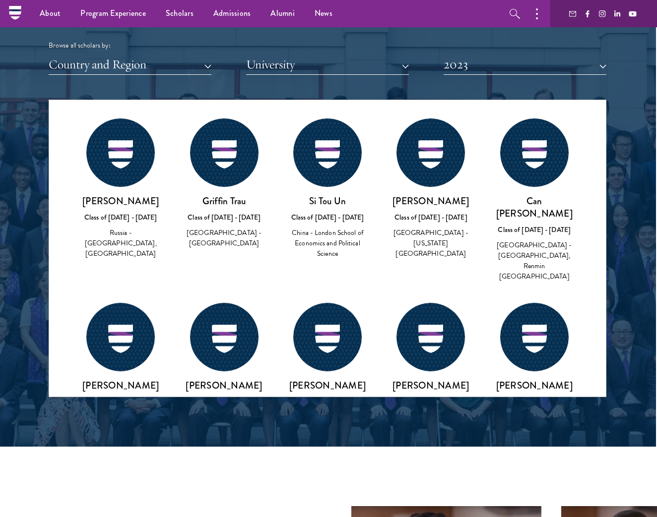
scroll to position [1330, 0]
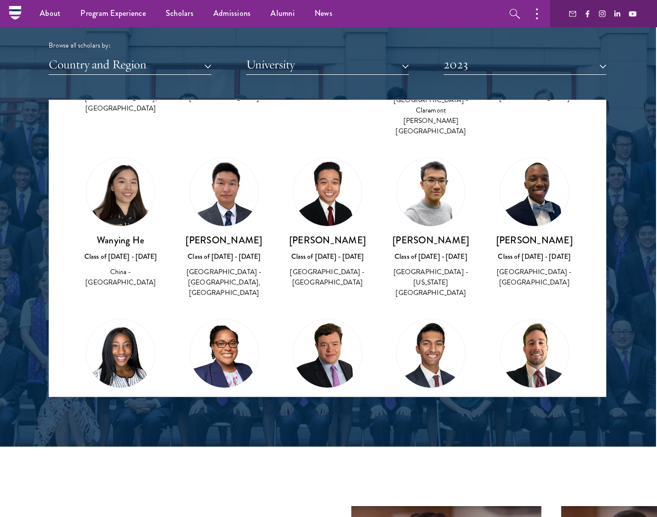
click at [506, 67] on button "2023" at bounding box center [524, 65] width 163 height 20
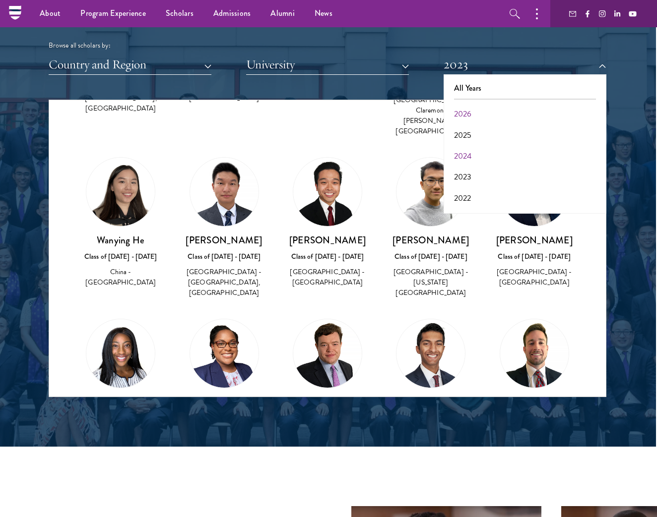
click at [472, 151] on button "2024" at bounding box center [524, 156] width 157 height 21
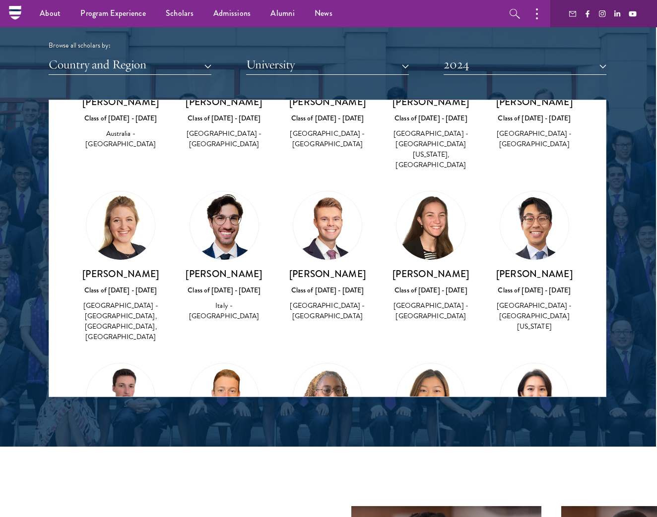
click at [491, 63] on button "2024" at bounding box center [524, 65] width 163 height 20
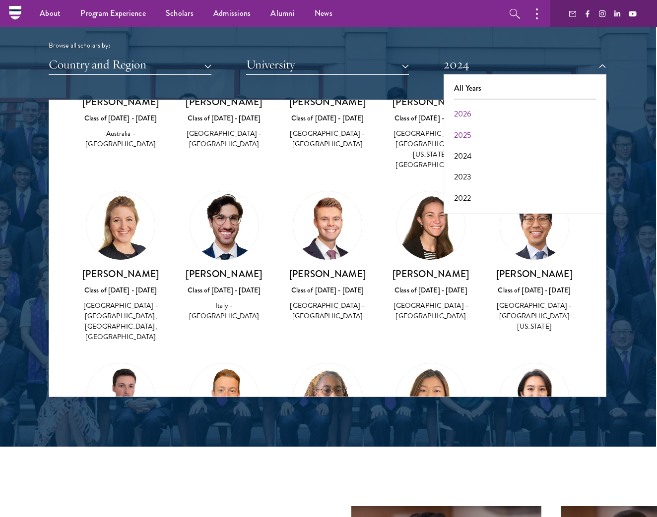
click at [474, 132] on button "2025" at bounding box center [524, 135] width 157 height 21
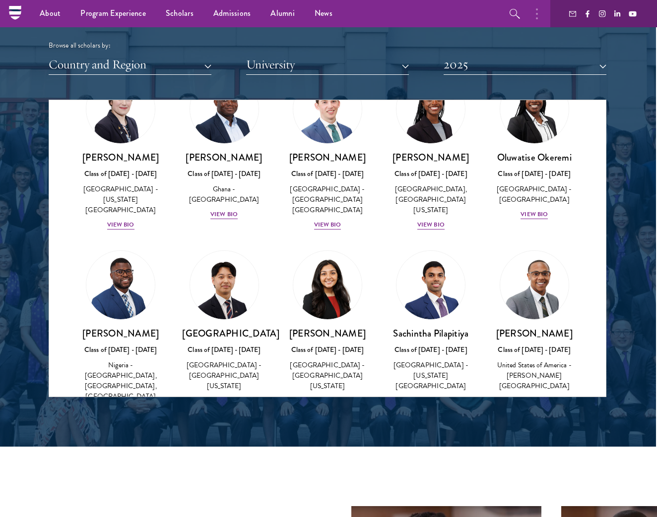
scroll to position [3411, 0]
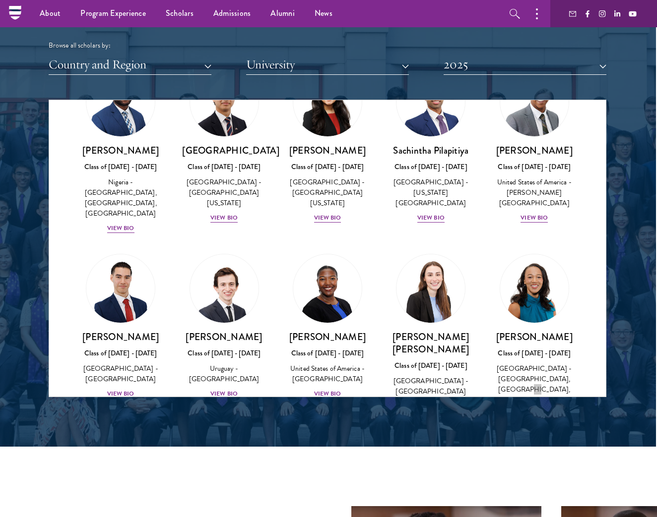
click at [505, 56] on button "2025" at bounding box center [524, 65] width 163 height 20
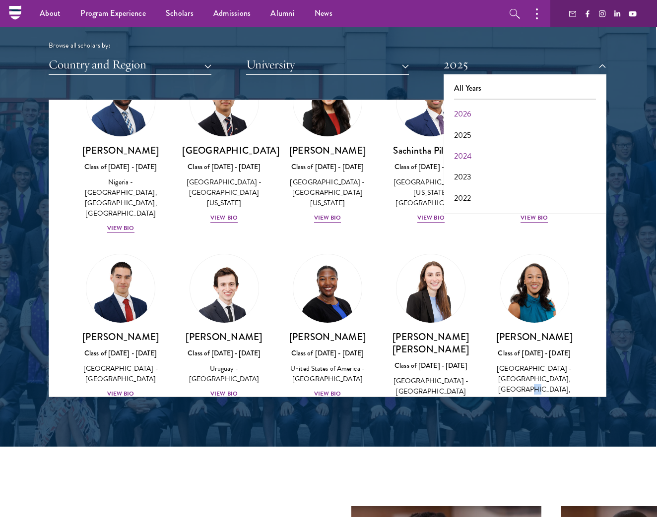
click at [490, 157] on button "2024" at bounding box center [524, 156] width 157 height 21
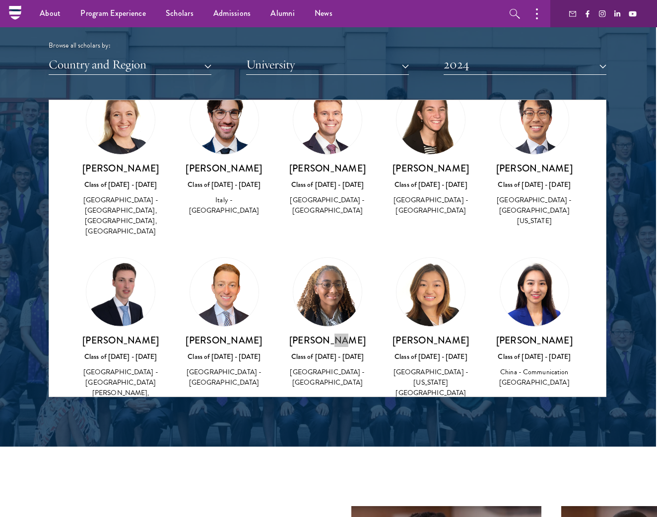
scroll to position [2317, 0]
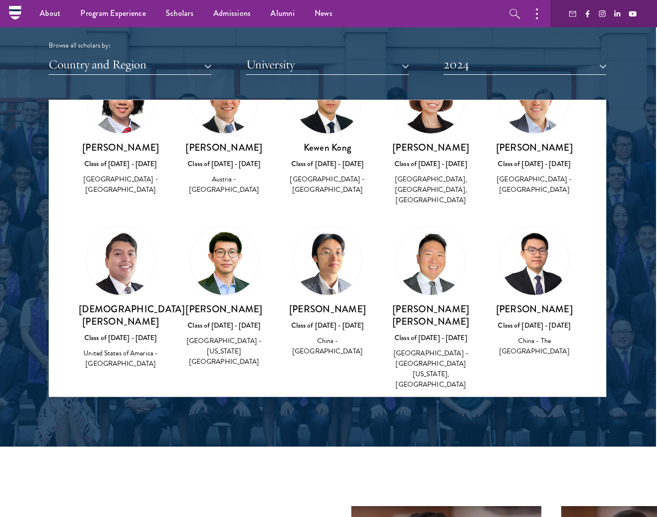
click at [567, 303] on h3 "[PERSON_NAME]" at bounding box center [534, 309] width 83 height 12
click at [548, 64] on button "2024" at bounding box center [524, 65] width 163 height 20
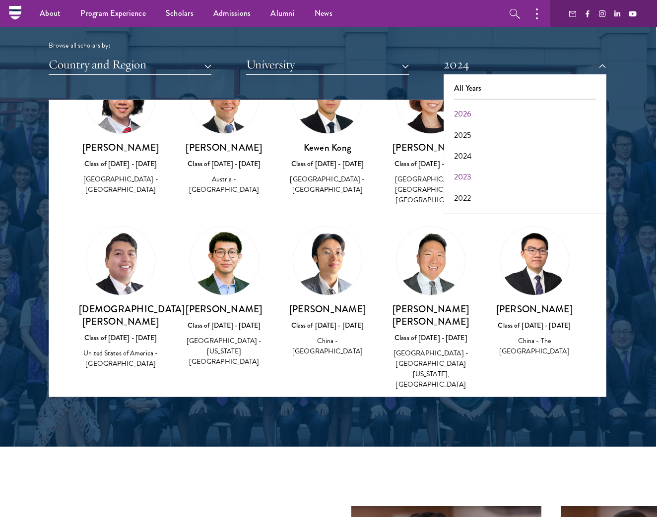
click at [495, 171] on button "2023" at bounding box center [524, 177] width 157 height 21
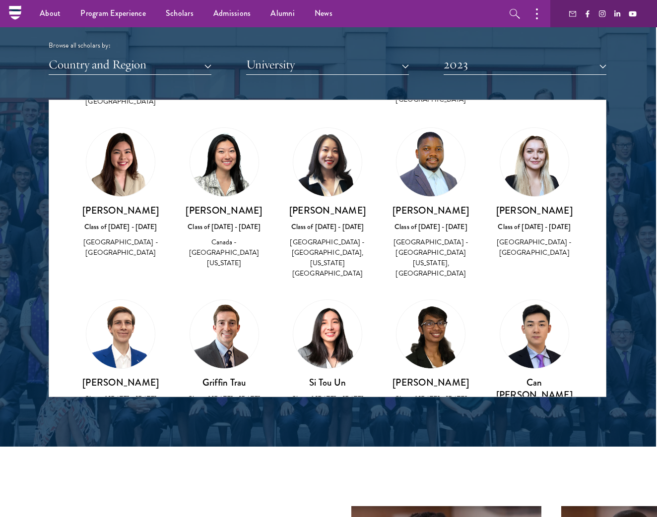
scroll to position [3784, 0]
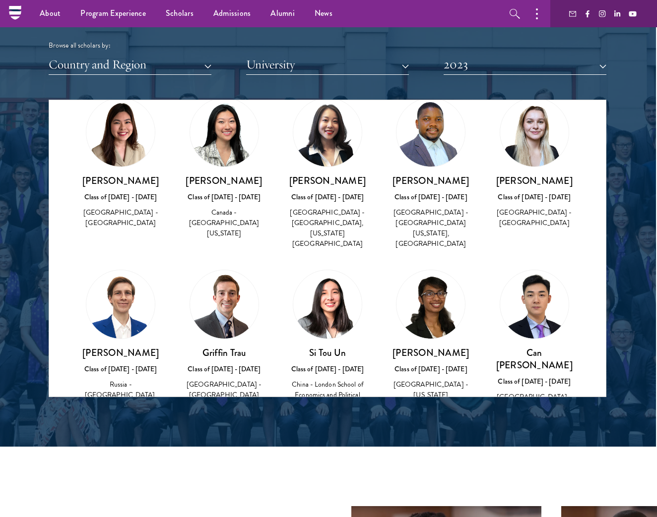
click at [489, 67] on button "2023" at bounding box center [524, 65] width 163 height 20
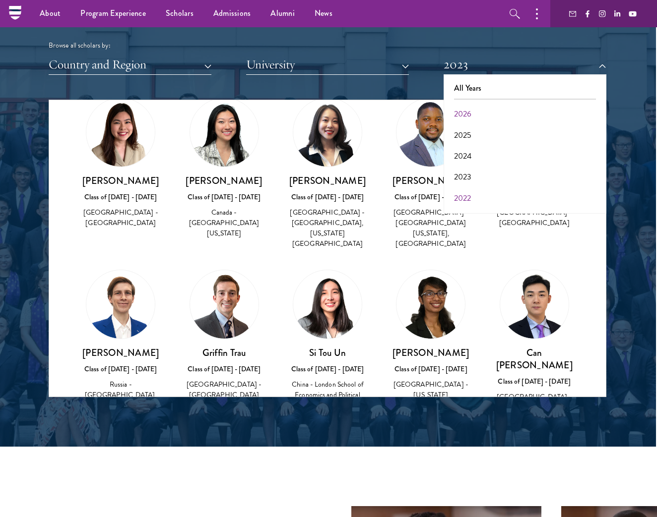
click at [475, 192] on button "2022" at bounding box center [524, 198] width 157 height 21
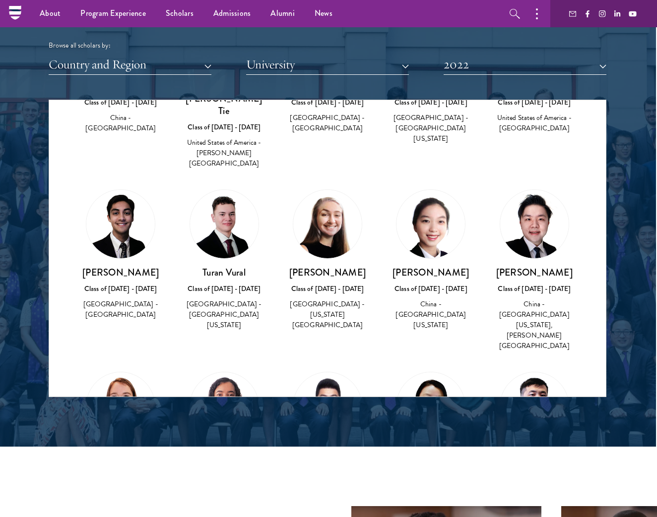
scroll to position [1598, 0]
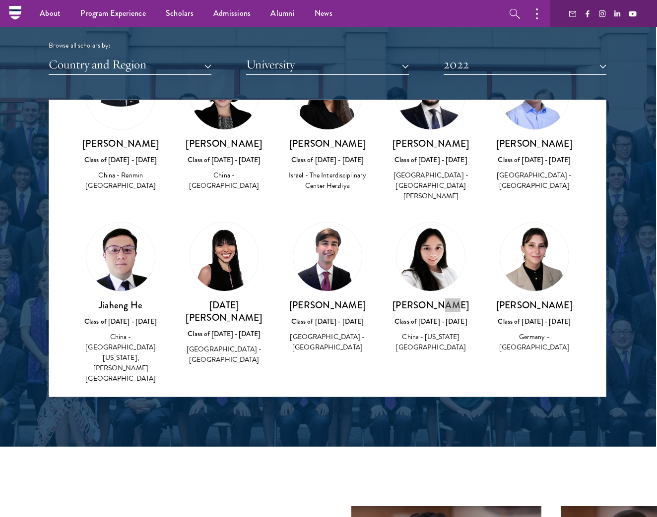
click at [483, 293] on div "[PERSON_NAME] Class of [DATE] - [DATE] [GEOGRAPHIC_DATA] - [GEOGRAPHIC_DATA]" at bounding box center [534, 287] width 103 height 151
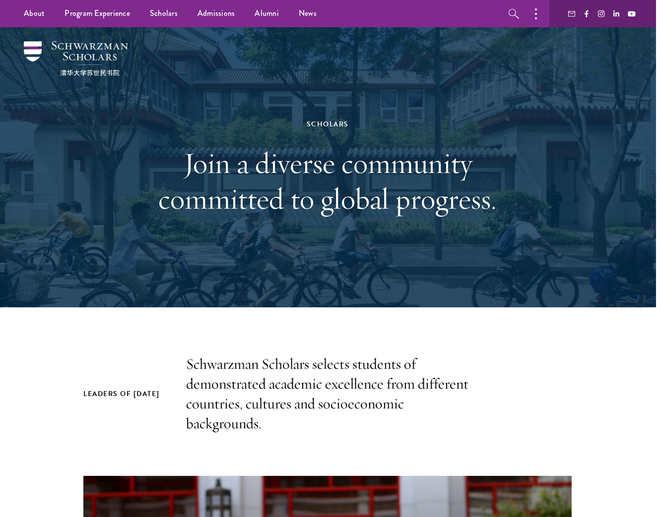
scroll to position [0, 1]
drag, startPoint x: 240, startPoint y: 162, endPoint x: 302, endPoint y: 166, distance: 61.7
click at [302, 166] on h1 "Join a diverse community committed to global progress." at bounding box center [327, 180] width 342 height 71
click at [333, 175] on h1 "Join a diverse community committed to global progress." at bounding box center [327, 180] width 342 height 71
drag, startPoint x: 346, startPoint y: 170, endPoint x: 446, endPoint y: 148, distance: 103.0
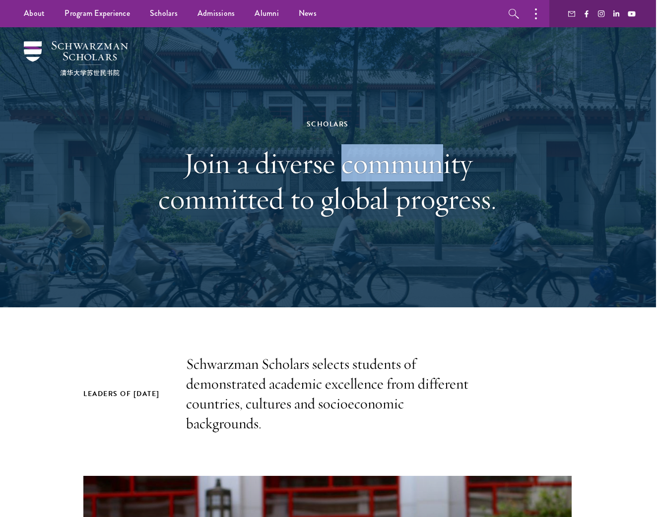
click at [446, 148] on h1 "Join a diverse community committed to global progress." at bounding box center [327, 180] width 342 height 71
click at [462, 164] on h1 "Join a diverse community committed to global progress." at bounding box center [327, 180] width 342 height 71
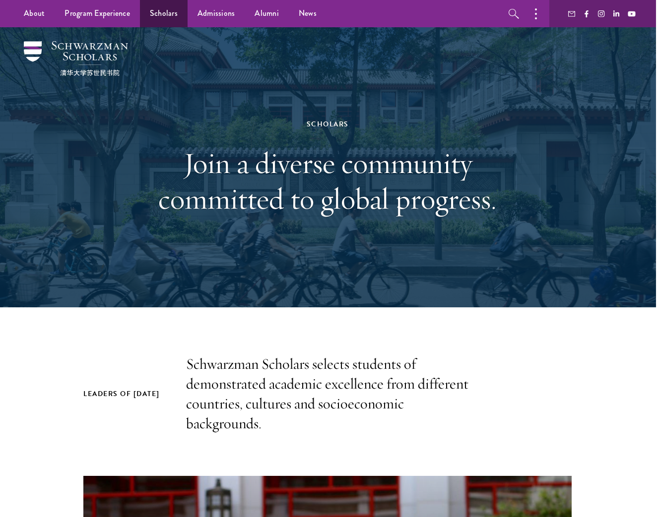
click at [180, 14] on link "Scholars" at bounding box center [164, 13] width 48 height 27
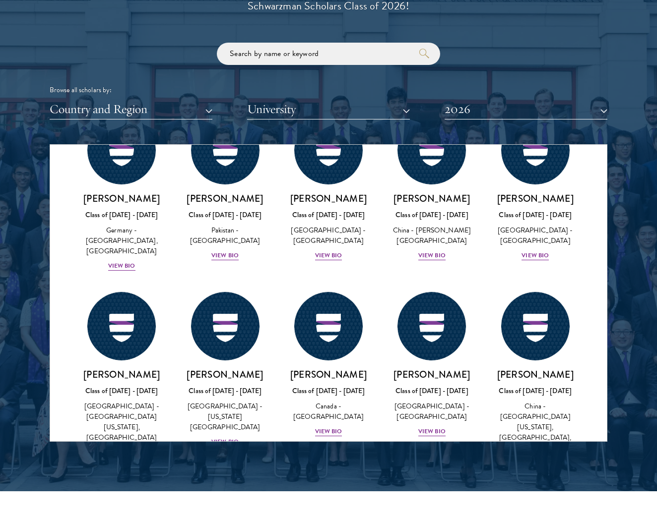
scroll to position [2588, 0]
